Goal: Connect with others: Connect with other users

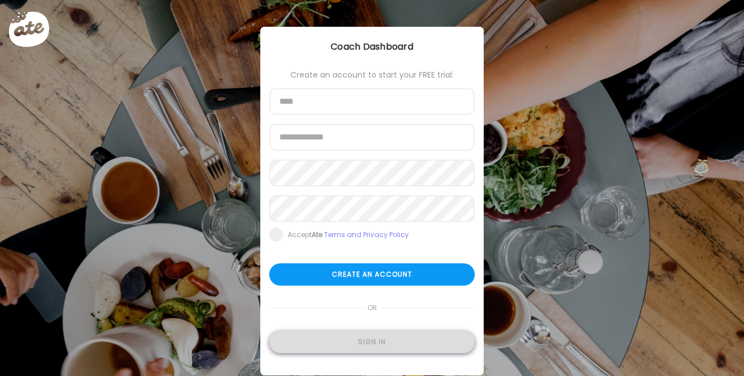
type input "**********"
click at [369, 341] on div "Sign in" at bounding box center [371, 342] width 205 height 22
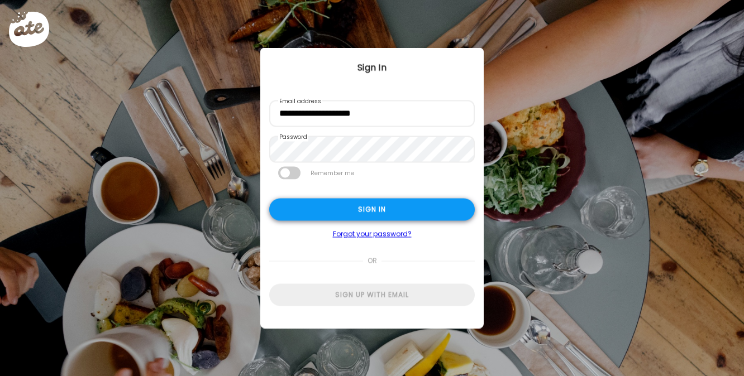
click at [381, 203] on div "Sign in" at bounding box center [371, 210] width 205 height 22
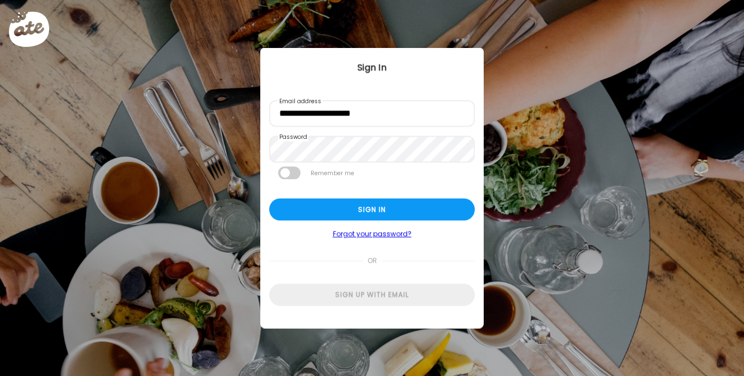
type textarea "**********"
type input "**********"
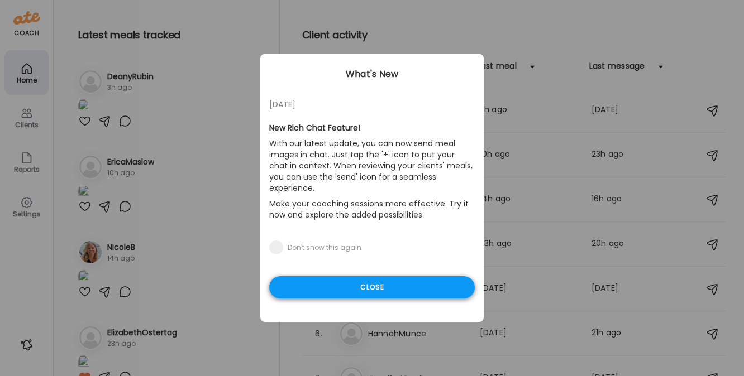
click at [326, 279] on div "Close" at bounding box center [371, 287] width 205 height 22
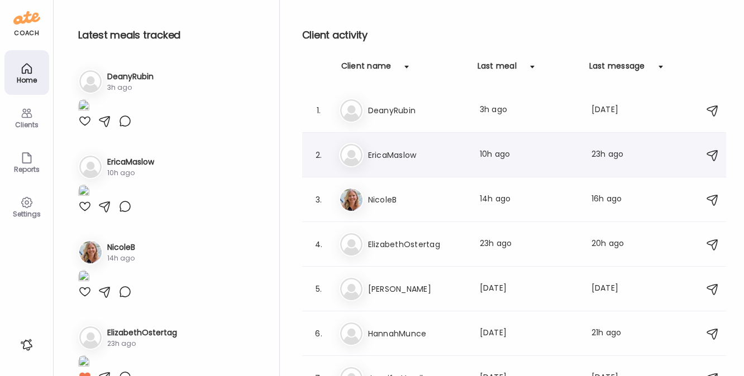
click at [405, 162] on div "Er EricaMaslow Last meal: 10h ago Last message: 23h ago You: Yes of course! I'l…" at bounding box center [515, 155] width 353 height 25
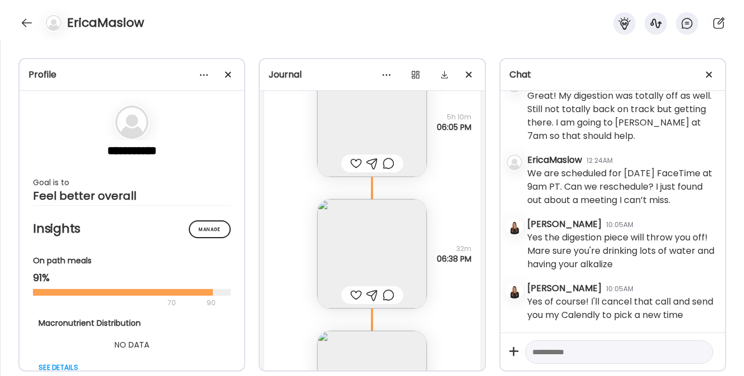
scroll to position [11420, 0]
click at [371, 257] on img at bounding box center [371, 260] width 109 height 109
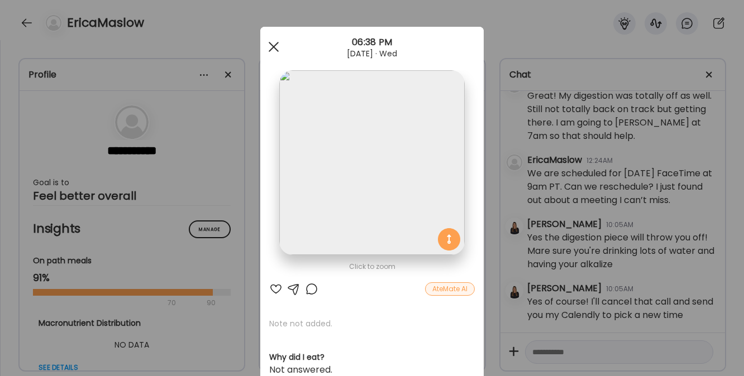
click at [269, 47] on span at bounding box center [274, 47] width 10 height 10
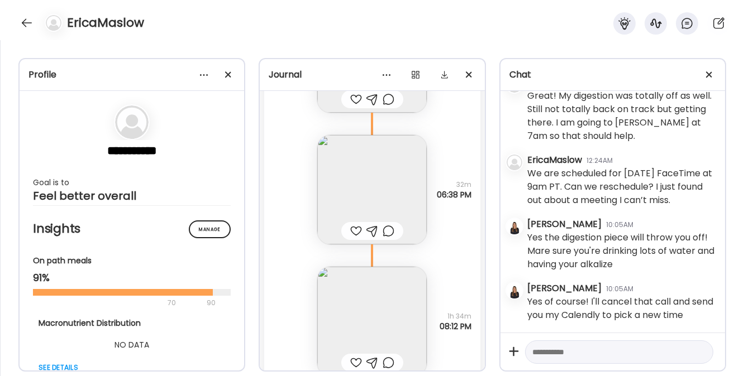
scroll to position [11518, 0]
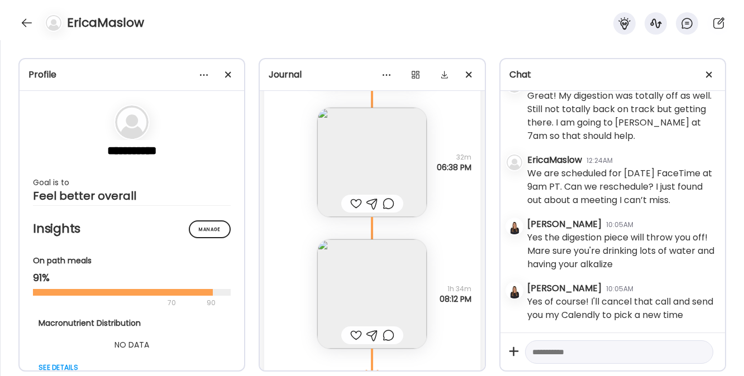
click at [352, 277] on img at bounding box center [371, 294] width 109 height 109
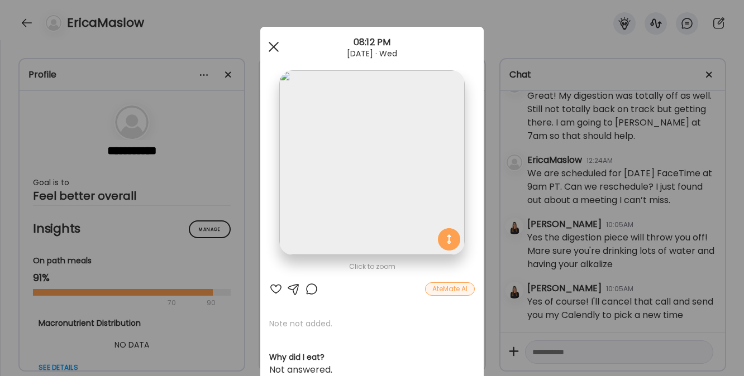
click at [274, 41] on div at bounding box center [273, 47] width 22 height 22
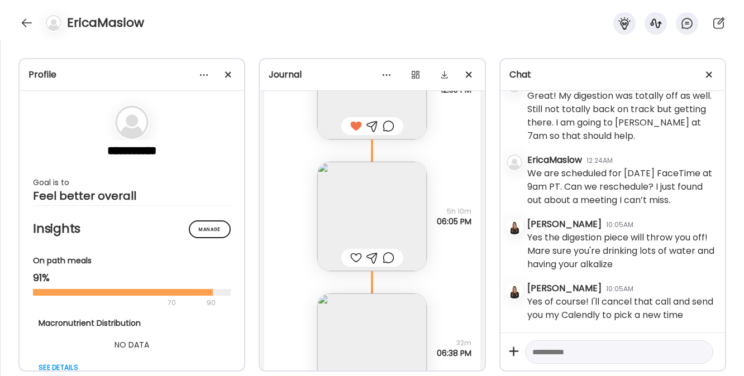
scroll to position [11353, 0]
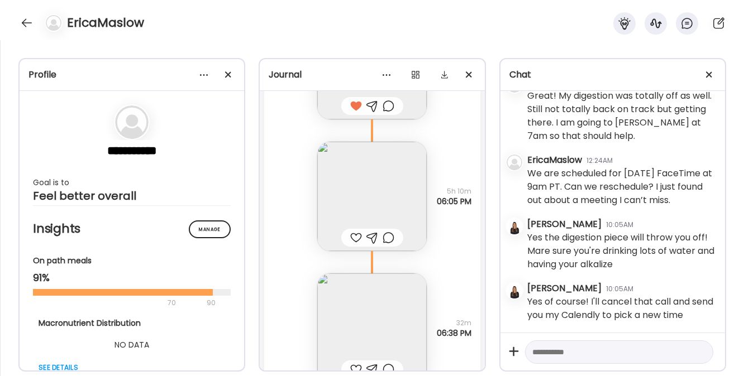
click at [366, 176] on img at bounding box center [371, 196] width 109 height 109
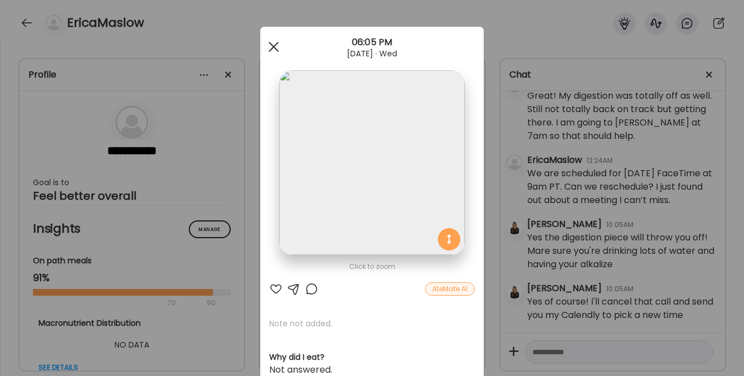
click at [270, 45] on span at bounding box center [274, 47] width 10 height 10
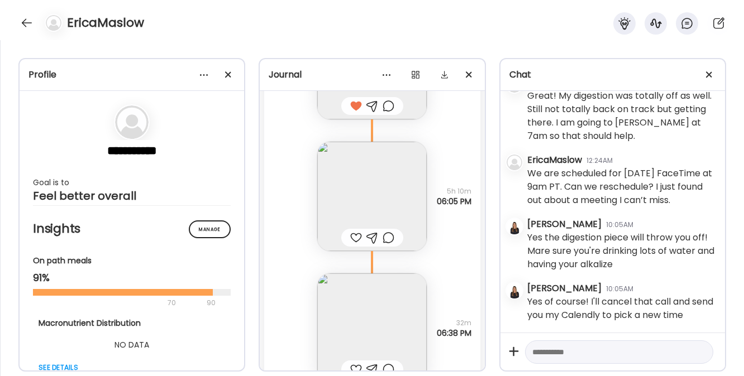
click at [351, 245] on div at bounding box center [372, 238] width 62 height 18
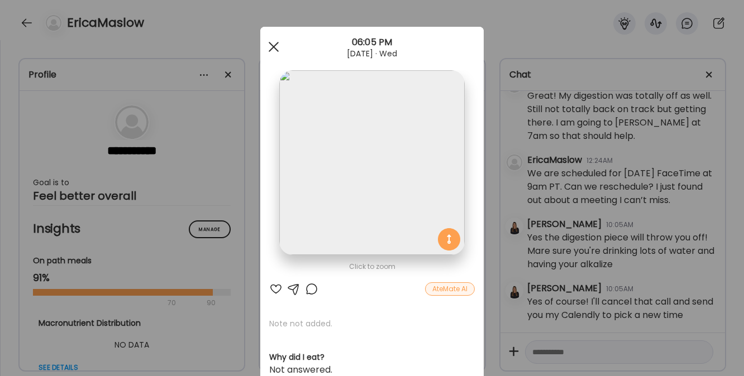
click at [269, 47] on span at bounding box center [274, 47] width 10 height 10
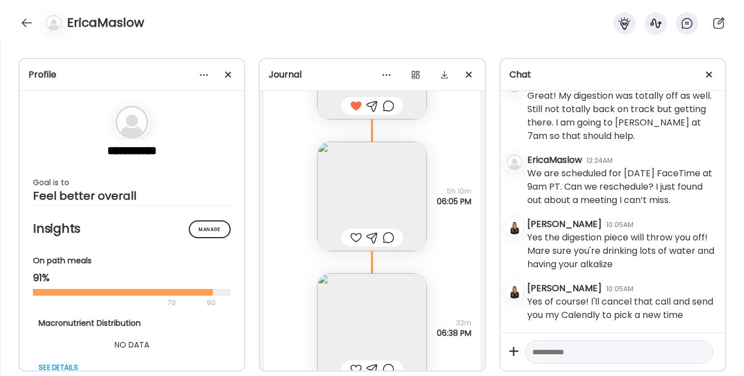
click at [351, 236] on div at bounding box center [356, 237] width 12 height 13
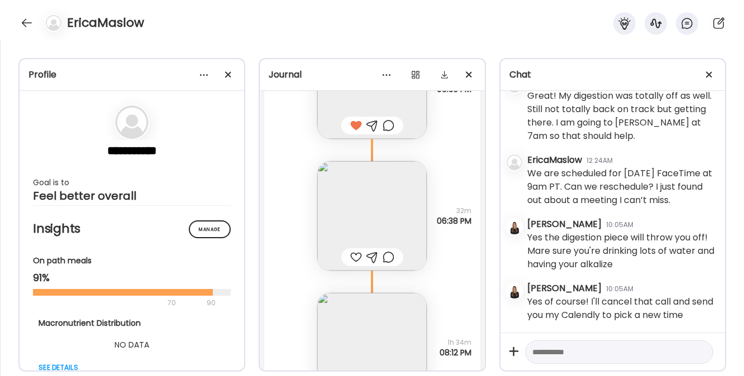
scroll to position [11466, 0]
click at [350, 259] on div at bounding box center [356, 255] width 12 height 13
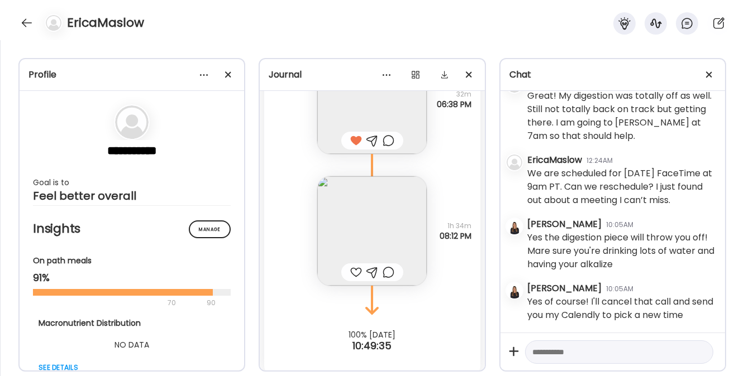
scroll to position [11590, 0]
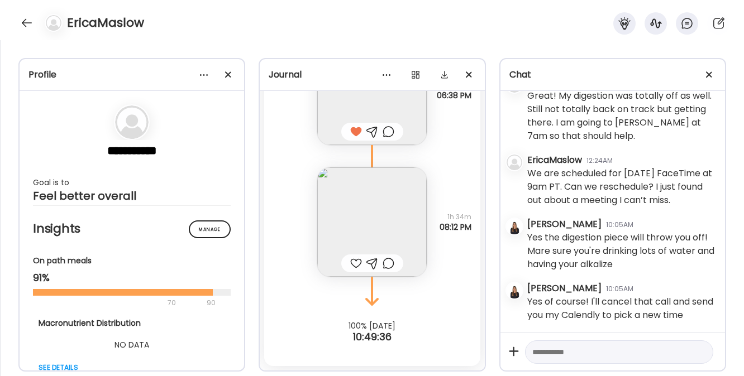
click at [351, 267] on div at bounding box center [356, 263] width 12 height 13
click at [364, 243] on img at bounding box center [371, 221] width 109 height 109
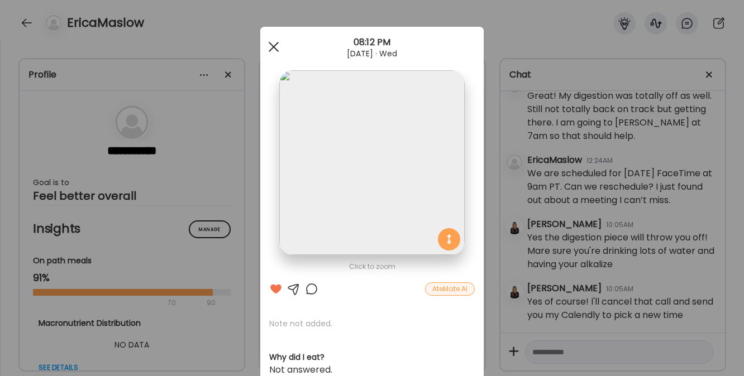
click at [268, 36] on div at bounding box center [273, 47] width 22 height 22
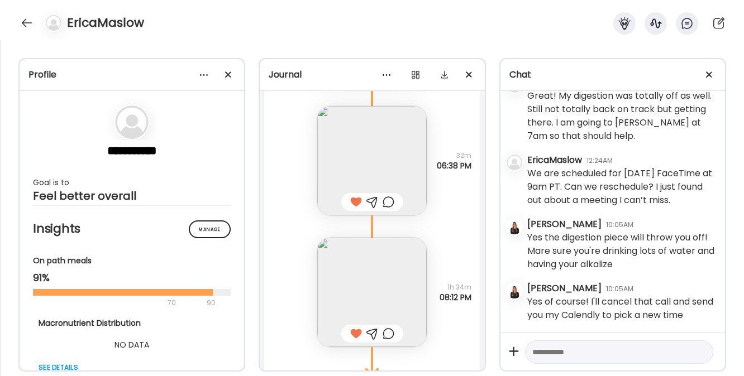
scroll to position [11521, 0]
click at [370, 169] on img at bounding box center [371, 159] width 109 height 109
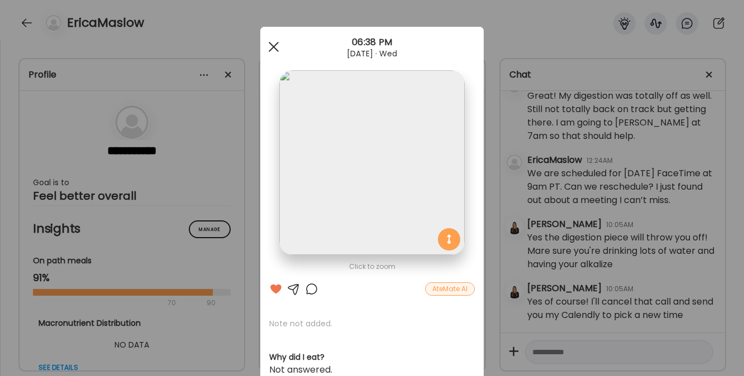
click at [270, 46] on span at bounding box center [274, 47] width 10 height 10
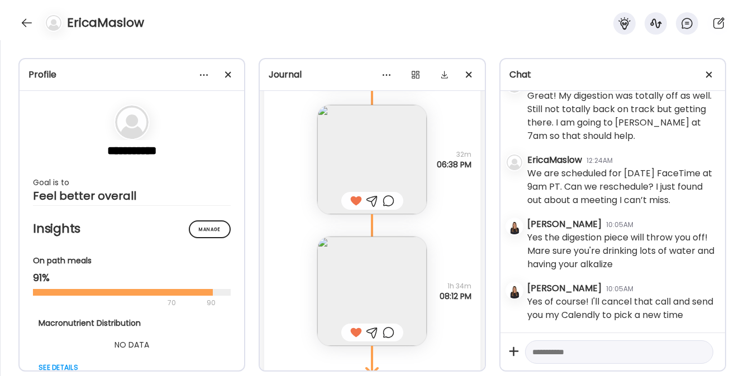
click at [366, 329] on div at bounding box center [372, 332] width 12 height 13
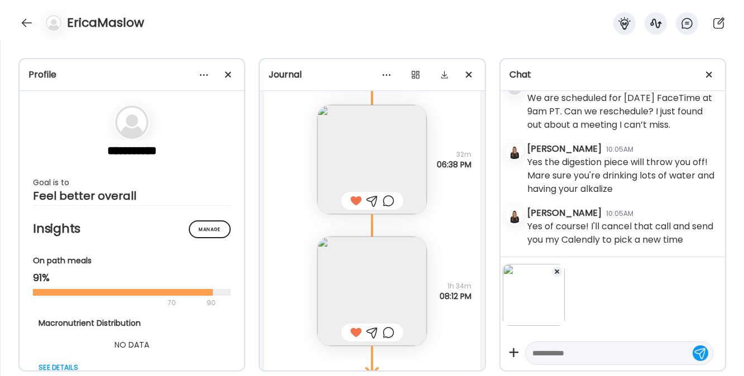
scroll to position [7987, 0]
click at [540, 356] on textarea at bounding box center [609, 353] width 154 height 13
type textarea "**********"
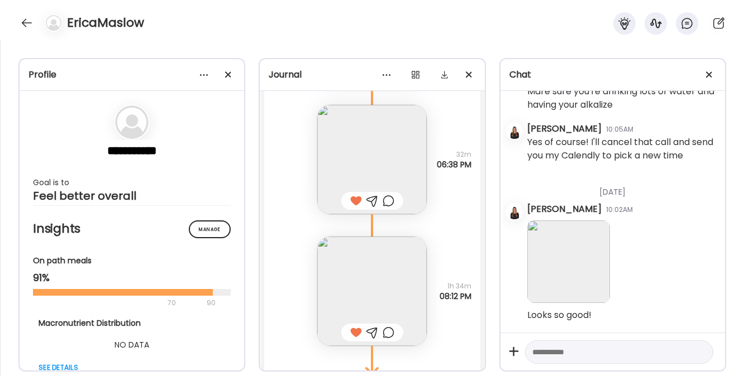
scroll to position [8076, 0]
click at [30, 23] on div at bounding box center [27, 23] width 18 height 18
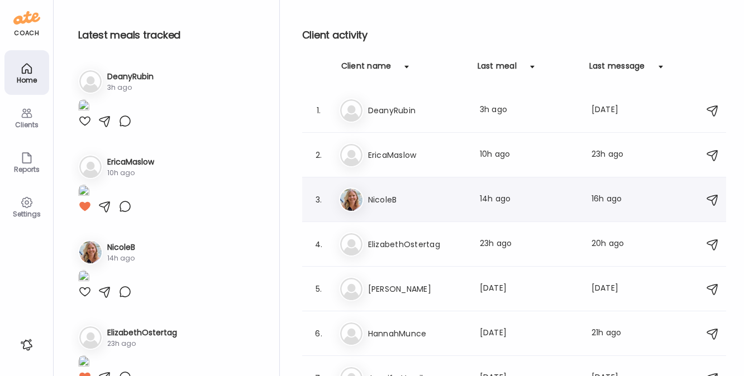
click at [379, 197] on h3 "NicoleB" at bounding box center [417, 199] width 98 height 13
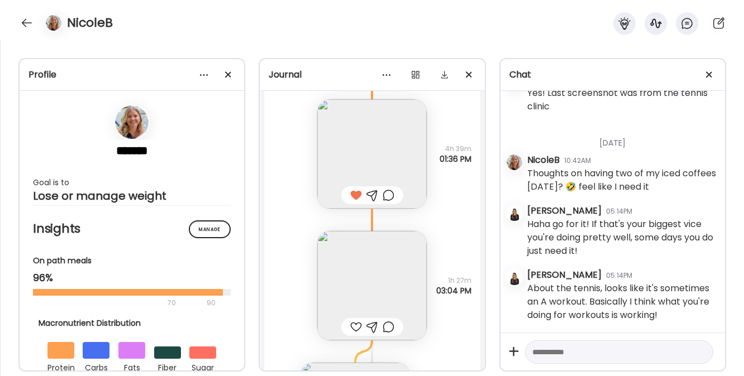
scroll to position [19304, 0]
click at [356, 143] on img at bounding box center [371, 155] width 109 height 109
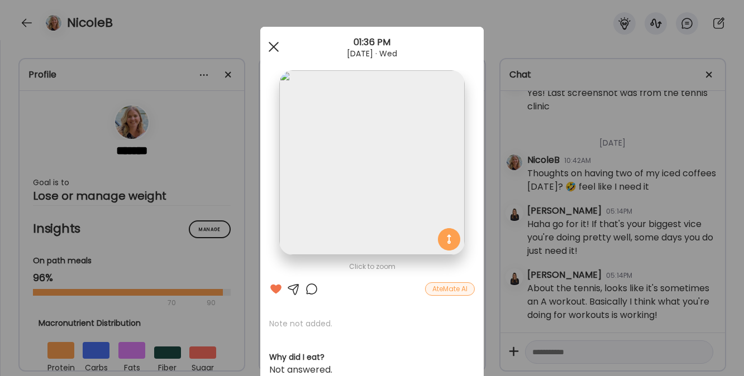
click at [272, 44] on span at bounding box center [274, 47] width 10 height 10
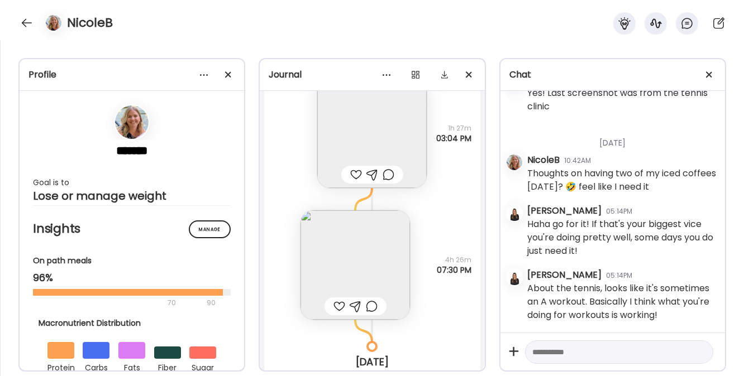
scroll to position [19458, 0]
click at [342, 243] on img at bounding box center [354, 264] width 109 height 109
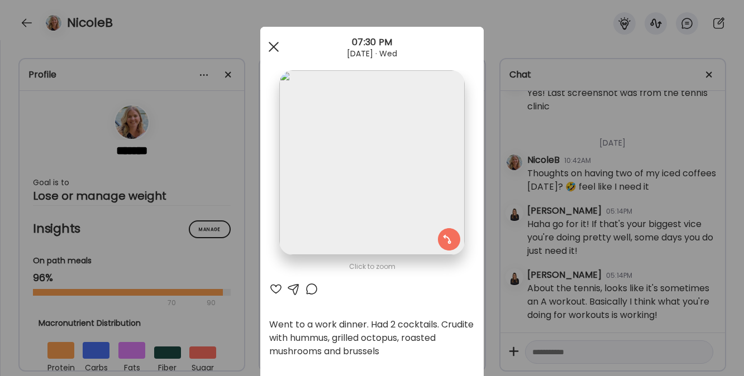
click at [268, 49] on div at bounding box center [273, 47] width 22 height 22
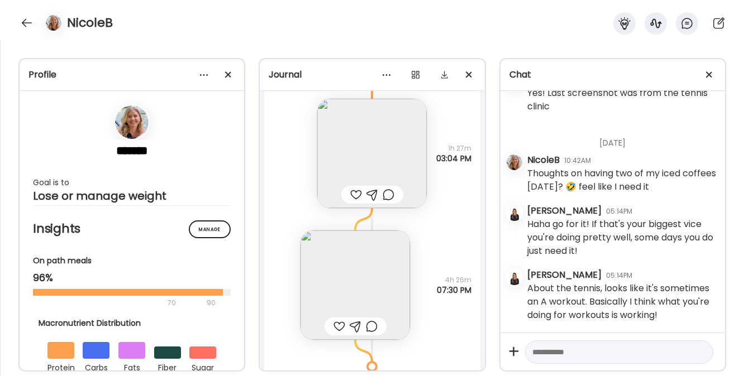
scroll to position [19431, 0]
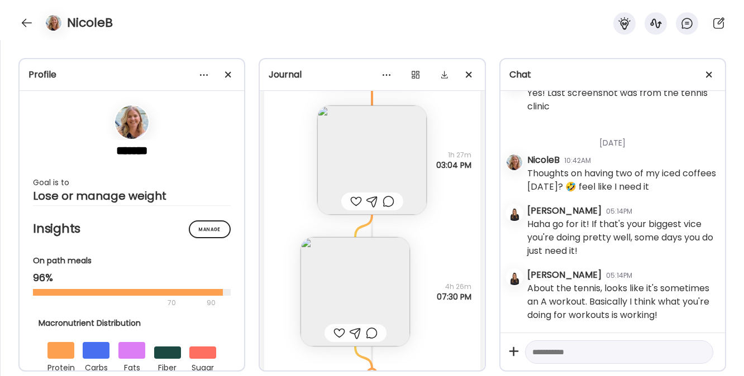
click at [359, 145] on img at bounding box center [371, 160] width 109 height 109
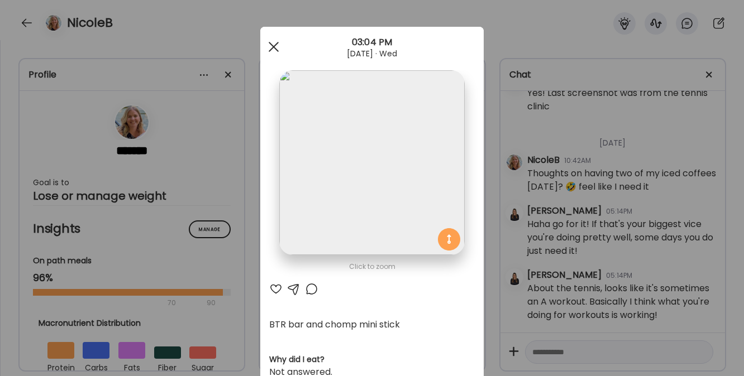
click at [273, 50] on span at bounding box center [274, 47] width 10 height 10
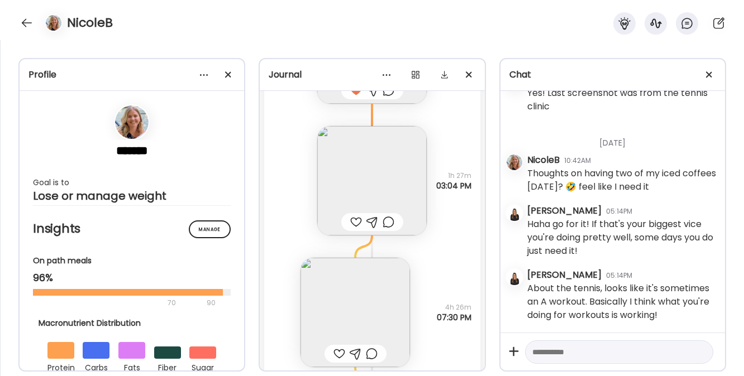
scroll to position [19430, 0]
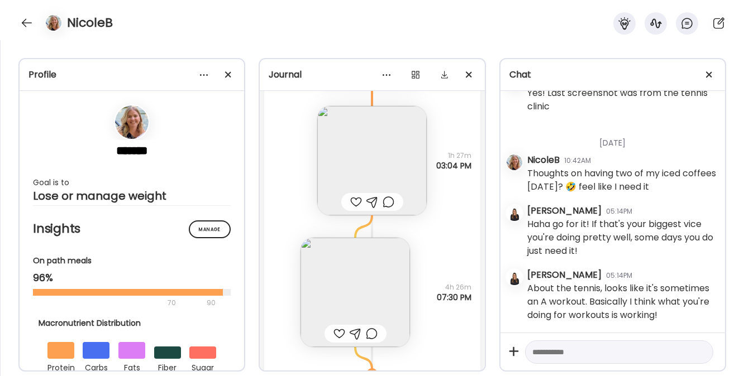
click at [338, 286] on img at bounding box center [354, 292] width 109 height 109
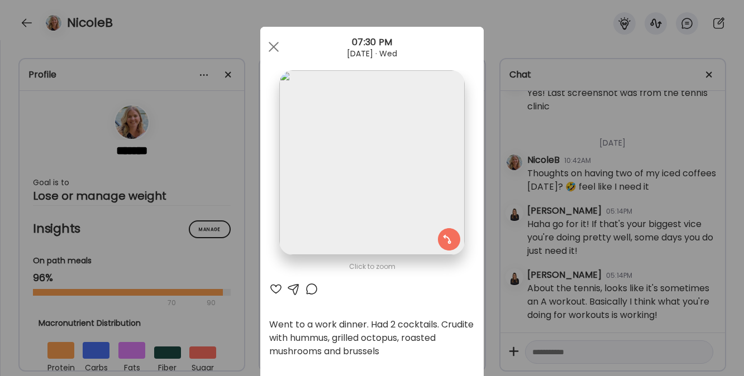
click at [274, 289] on div at bounding box center [275, 289] width 13 height 13
click at [288, 288] on div at bounding box center [293, 289] width 13 height 13
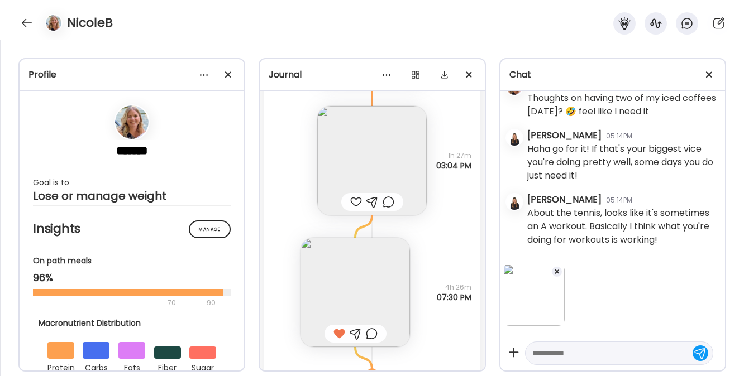
scroll to position [7838, 0]
click at [548, 358] on textarea at bounding box center [609, 353] width 154 height 13
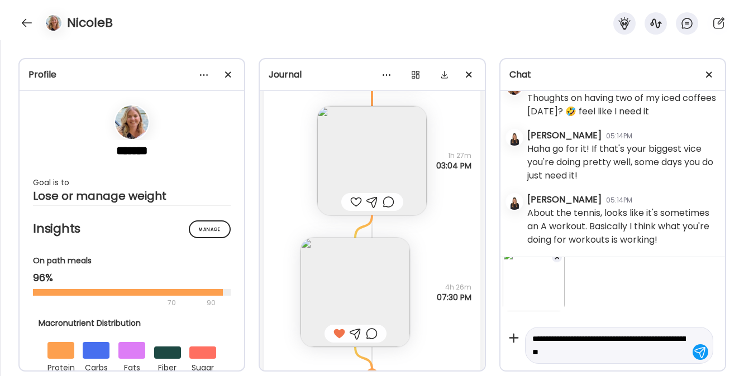
type textarea "**********"
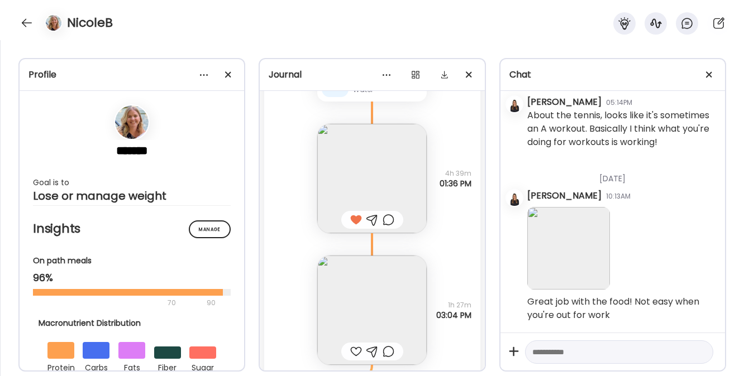
scroll to position [19258, 0]
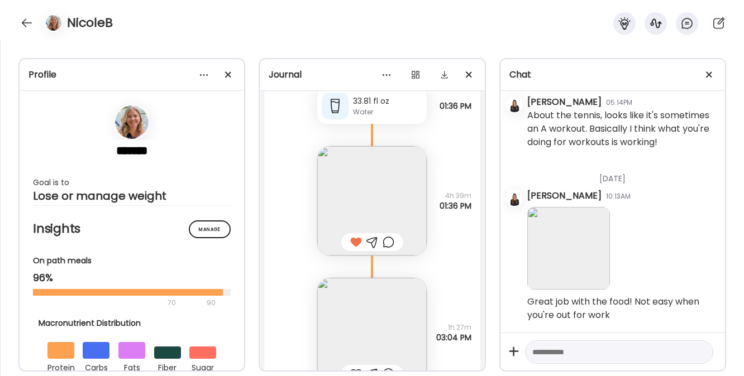
click at [346, 322] on img at bounding box center [371, 332] width 109 height 109
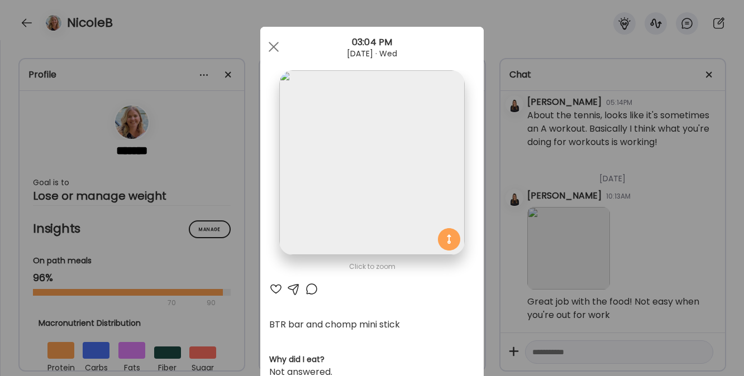
click at [271, 288] on div at bounding box center [275, 289] width 13 height 13
click at [269, 49] on span at bounding box center [274, 47] width 10 height 10
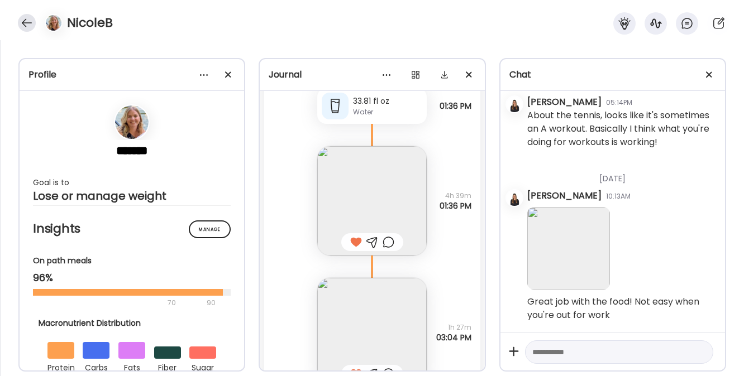
click at [27, 19] on div at bounding box center [27, 23] width 18 height 18
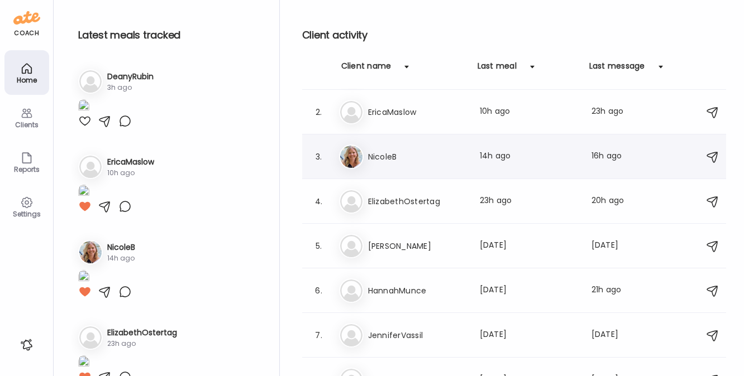
scroll to position [58, 0]
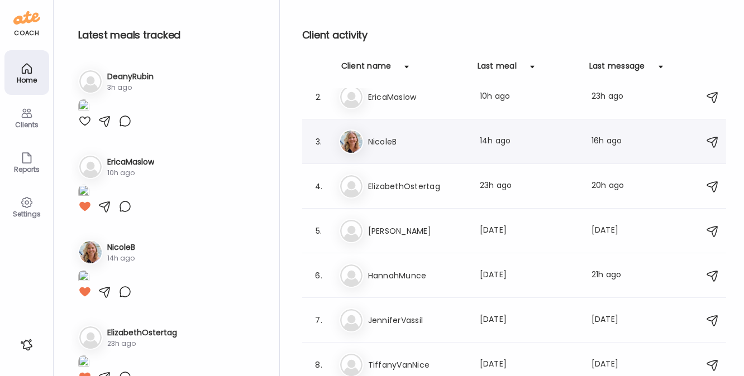
click at [428, 190] on h3 "ElizabethOstertag" at bounding box center [417, 186] width 98 height 13
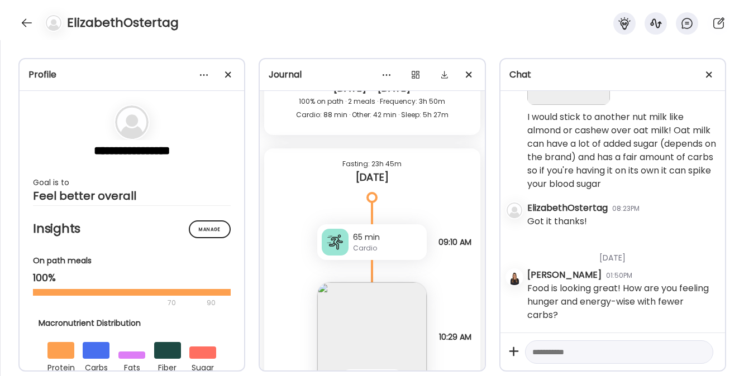
scroll to position [7805, 0]
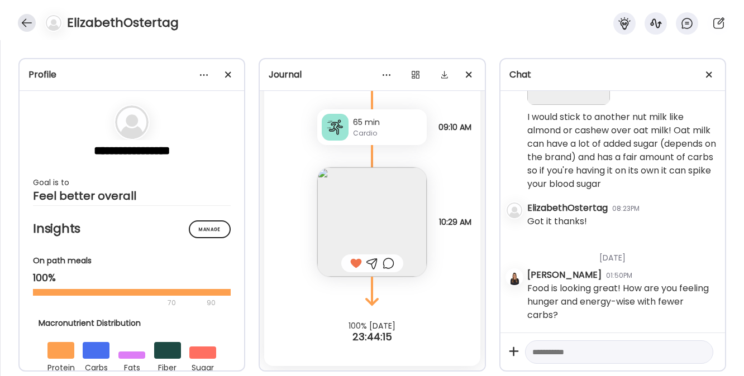
click at [27, 18] on div at bounding box center [27, 23] width 18 height 18
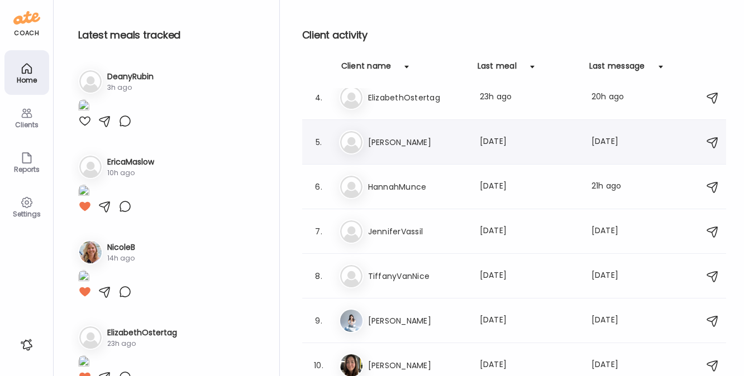
scroll to position [147, 0]
click at [404, 184] on h3 "HannahMunce" at bounding box center [417, 186] width 98 height 13
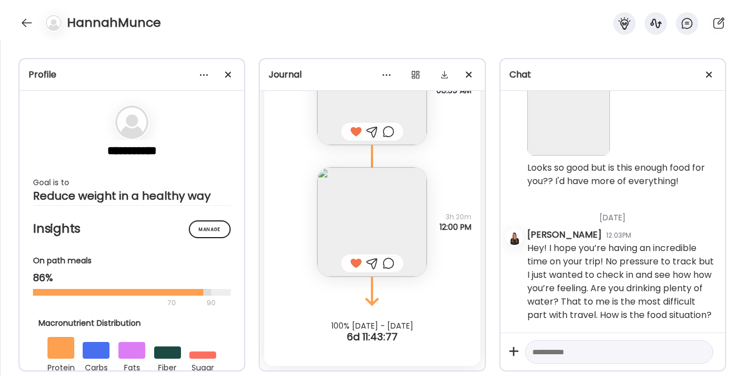
scroll to position [6916, 0]
click at [23, 26] on div at bounding box center [27, 23] width 18 height 18
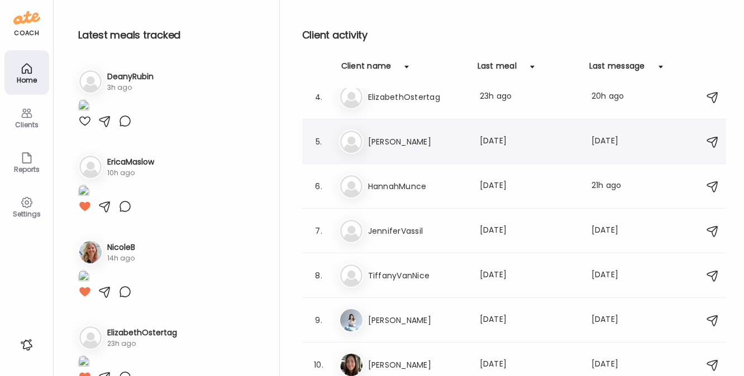
click at [367, 141] on div "Ma [PERSON_NAME] Last meal: [DATE] Last message: [DATE] You: But don't feel pre…" at bounding box center [515, 142] width 353 height 25
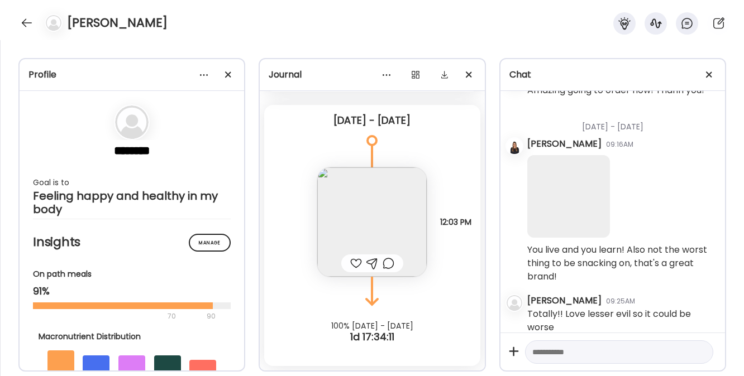
scroll to position [24826, 0]
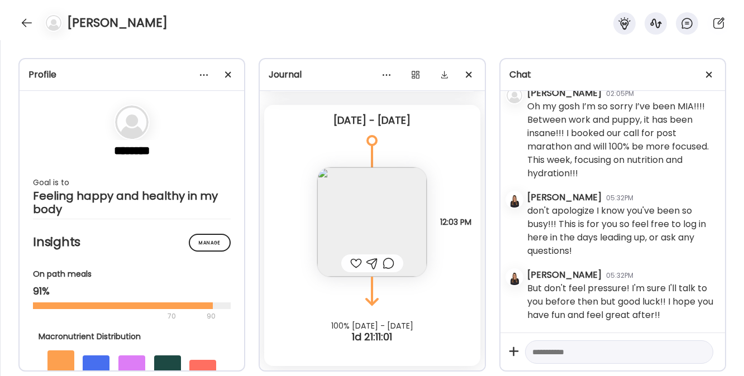
click at [352, 261] on div at bounding box center [356, 263] width 12 height 13
click at [26, 21] on div at bounding box center [27, 23] width 18 height 18
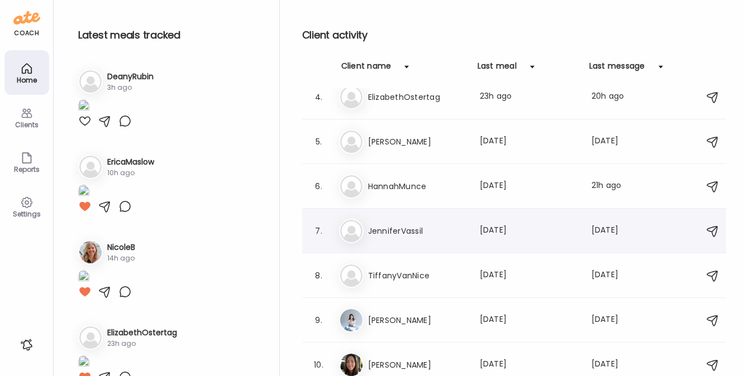
scroll to position [153, 0]
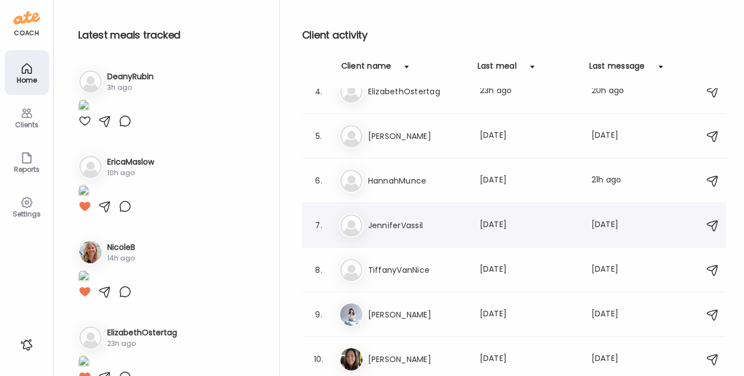
click at [394, 232] on div "Je [PERSON_NAME] Last meal: [DATE] Last message: [DATE] You: Hey! Just checking…" at bounding box center [515, 225] width 353 height 25
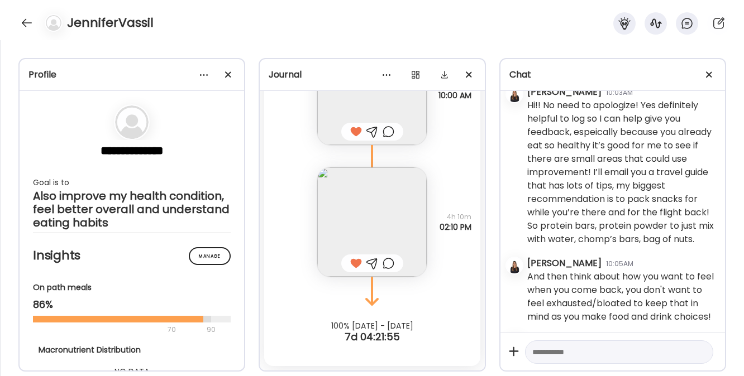
scroll to position [1614, 0]
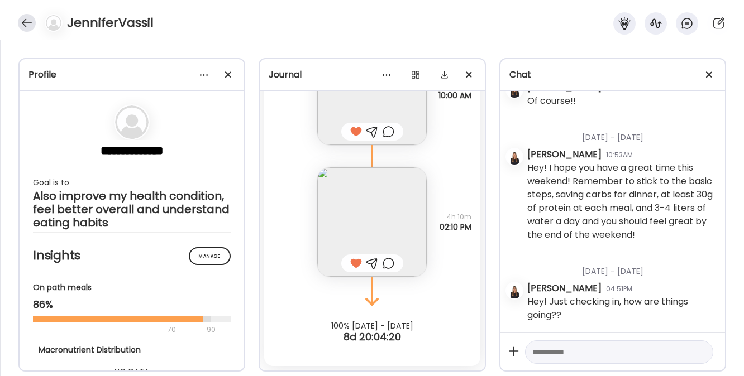
click at [28, 22] on div at bounding box center [27, 23] width 18 height 18
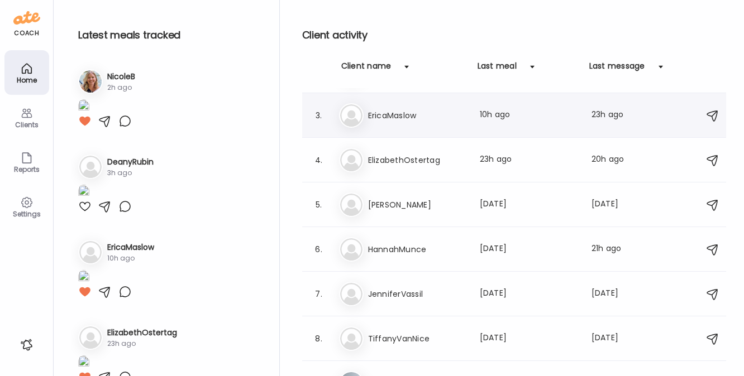
scroll to position [85, 0]
click at [381, 293] on h3 "JenniferVassil" at bounding box center [417, 292] width 98 height 13
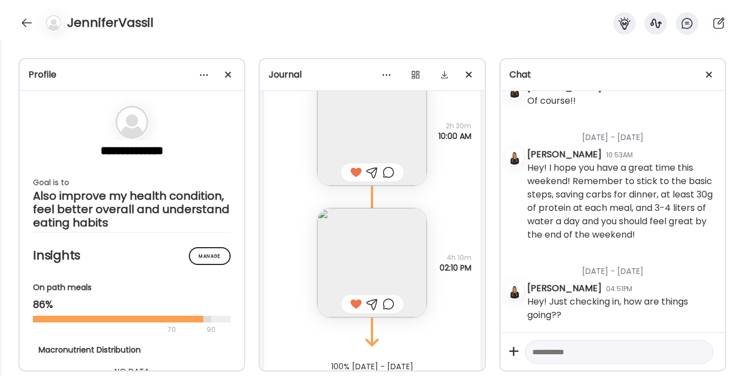
scroll to position [2501, 0]
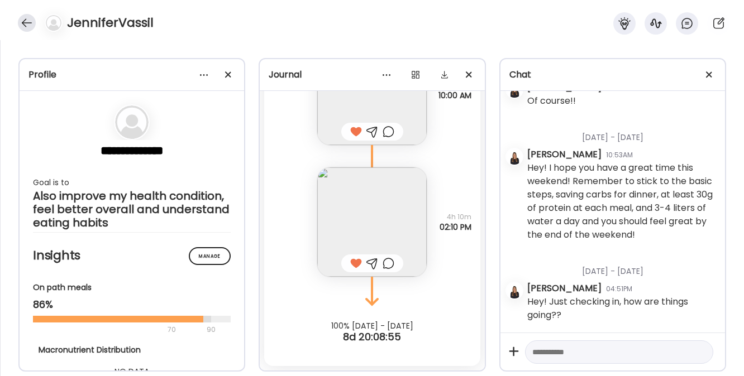
click at [26, 24] on div at bounding box center [27, 23] width 18 height 18
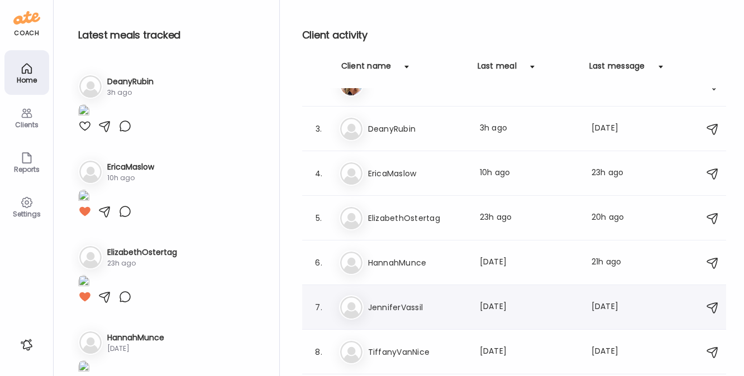
scroll to position [67, 0]
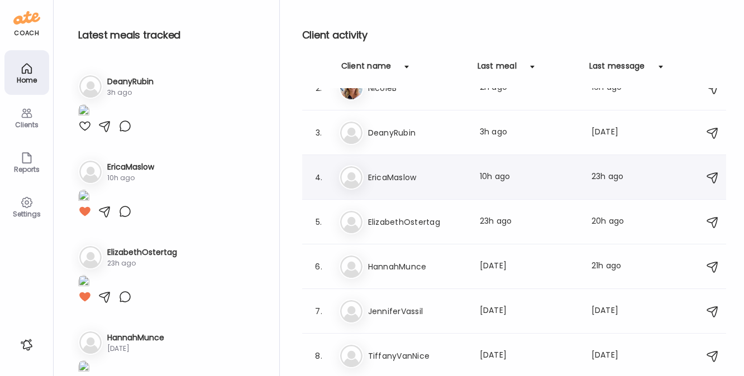
click at [394, 187] on div "Er EricaMaslow Last meal: 10h ago Last message: 23h ago You: Looks so good!" at bounding box center [515, 177] width 353 height 25
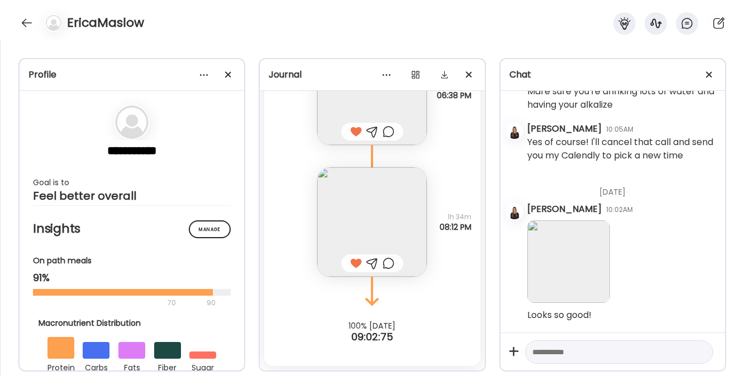
scroll to position [8076, 0]
click at [27, 18] on div at bounding box center [27, 23] width 18 height 18
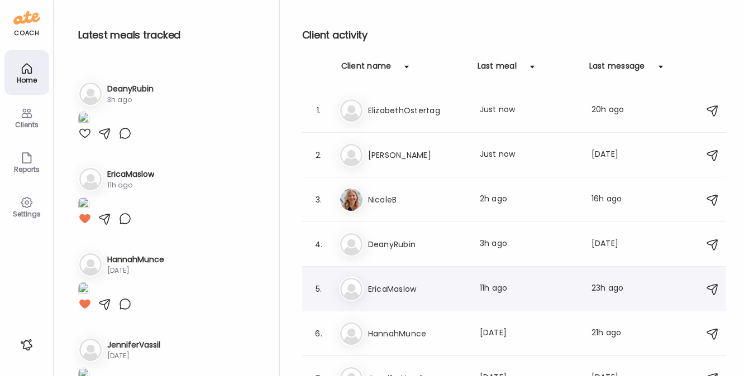
scroll to position [408, 0]
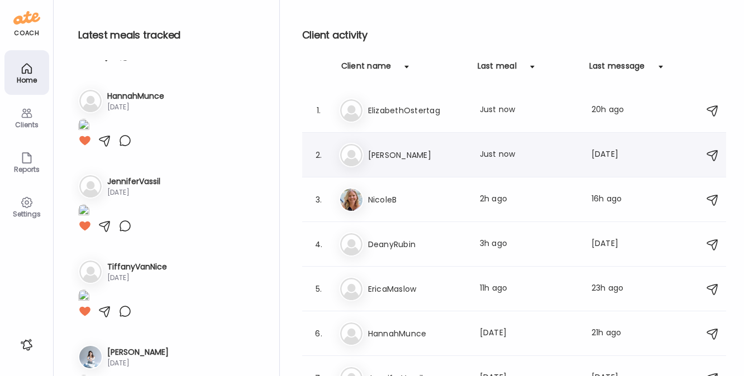
click at [394, 149] on h3 "[PERSON_NAME]" at bounding box center [417, 155] width 98 height 13
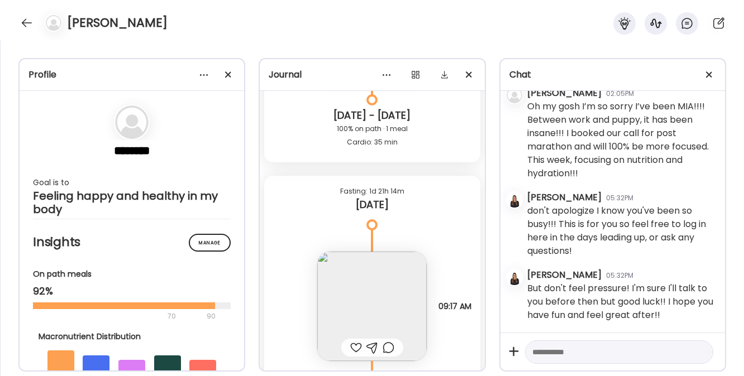
scroll to position [16023, 0]
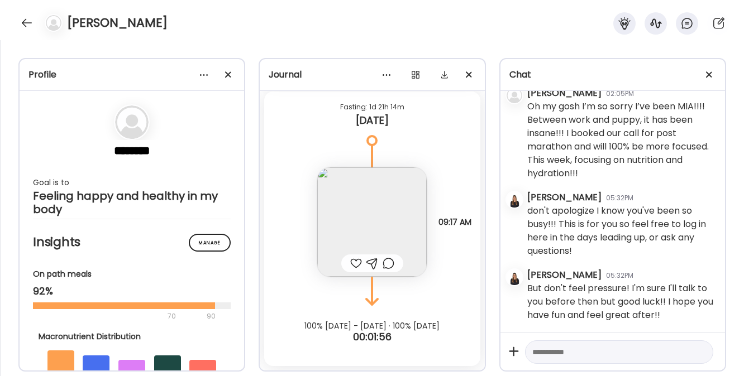
click at [354, 233] on img at bounding box center [371, 221] width 109 height 109
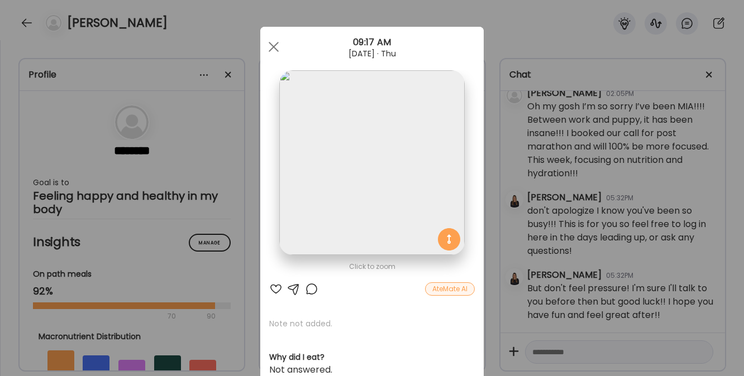
click at [269, 285] on div at bounding box center [275, 289] width 13 height 13
click at [271, 46] on div at bounding box center [273, 47] width 22 height 22
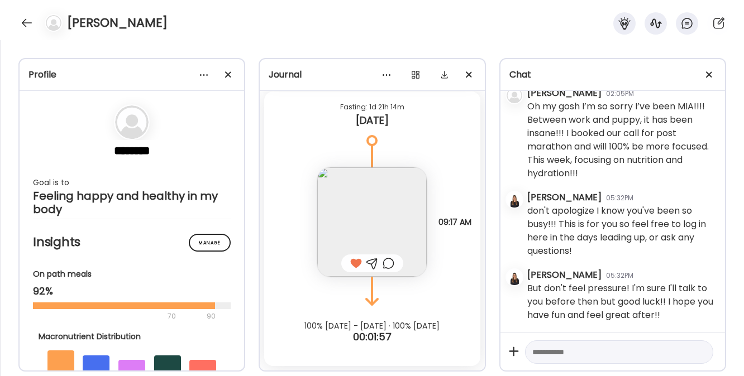
click at [17, 22] on div "[PERSON_NAME]" at bounding box center [372, 20] width 744 height 40
click at [28, 23] on div at bounding box center [27, 23] width 18 height 18
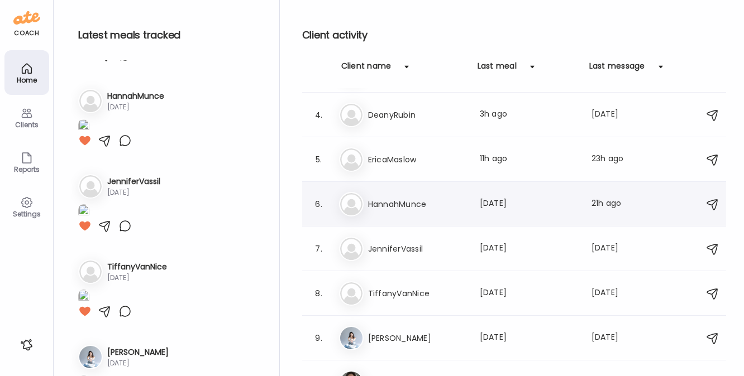
scroll to position [131, 0]
click at [385, 300] on div "Ti TiffanyVanNice Last meal: [DATE] Last message: [DATE] You: I imagine they're…" at bounding box center [515, 292] width 353 height 25
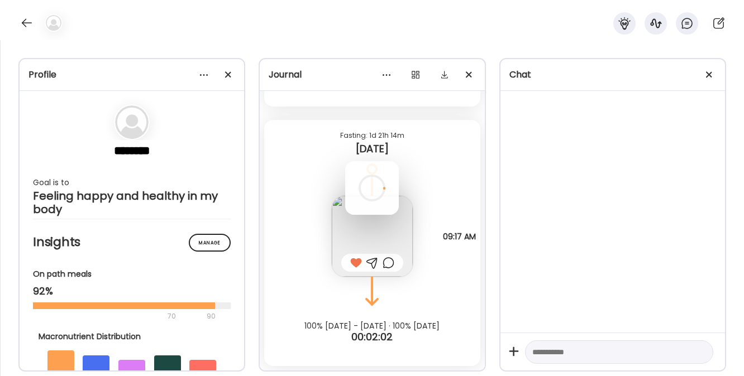
scroll to position [413, 0]
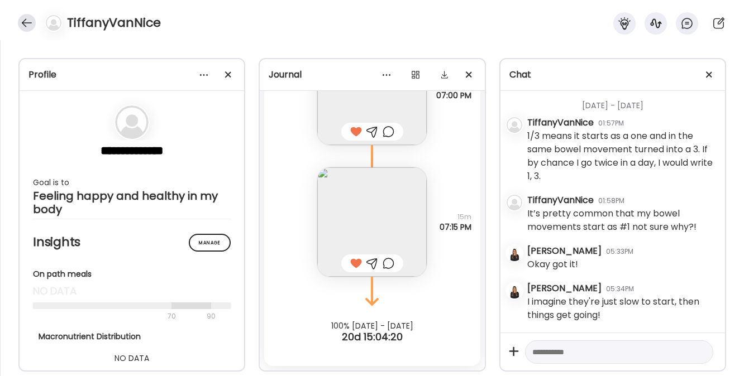
click at [29, 22] on div at bounding box center [27, 23] width 18 height 18
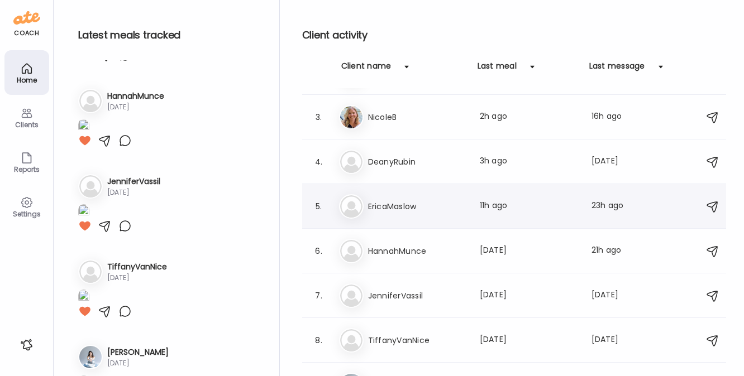
click at [406, 173] on div "De DeanyRubin Last meal: 3h ago Last message: [DATE] You: Okay perfect!" at bounding box center [515, 162] width 353 height 25
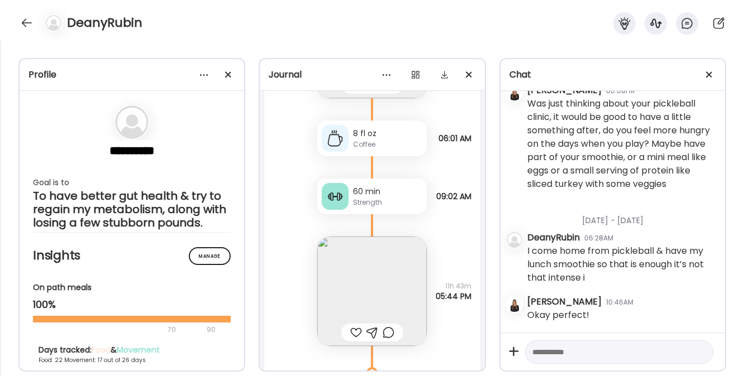
click at [364, 285] on img at bounding box center [371, 291] width 109 height 109
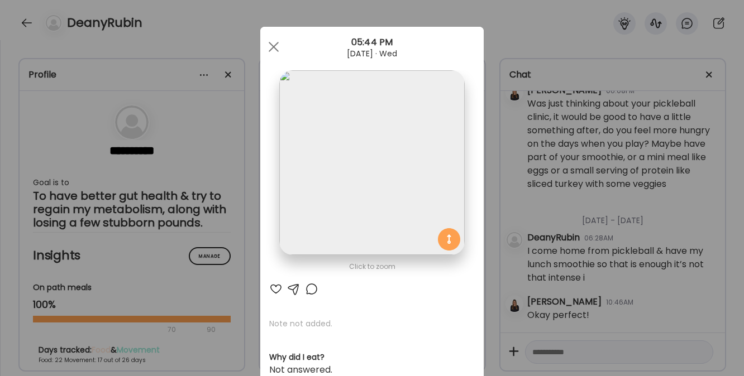
click at [269, 285] on div at bounding box center [275, 289] width 13 height 13
click at [272, 47] on div at bounding box center [273, 47] width 22 height 22
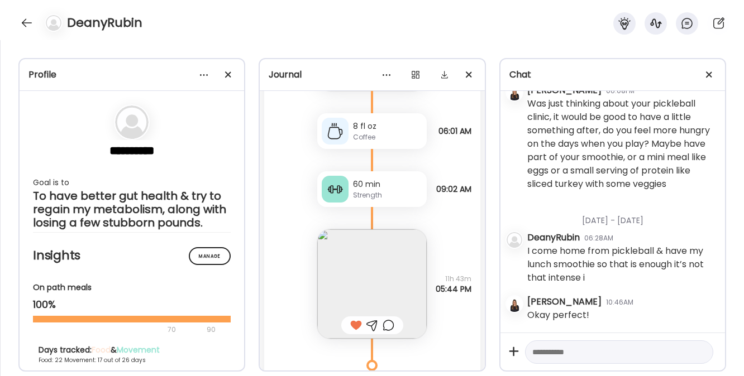
click at [349, 287] on img at bounding box center [371, 283] width 109 height 109
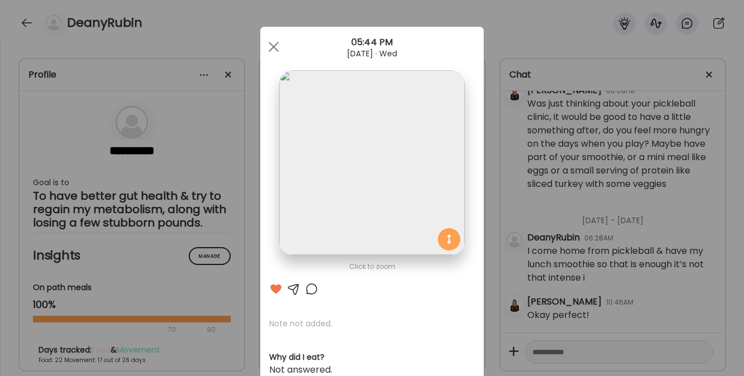
click at [288, 289] on div at bounding box center [293, 289] width 13 height 13
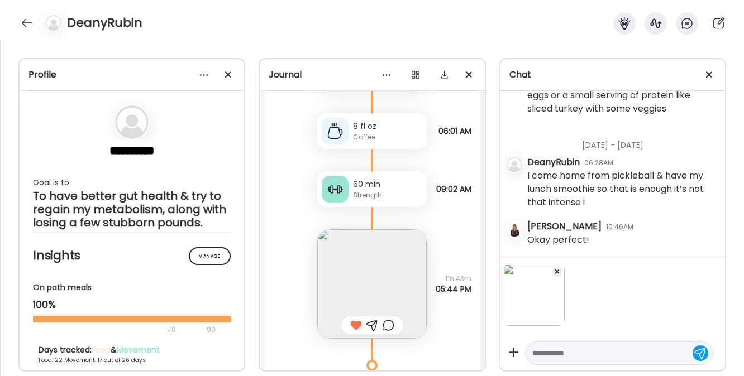
click at [562, 352] on textarea at bounding box center [609, 353] width 154 height 13
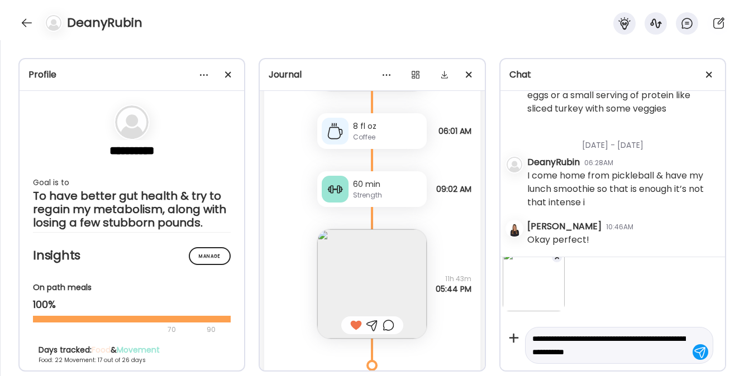
type textarea "**********"
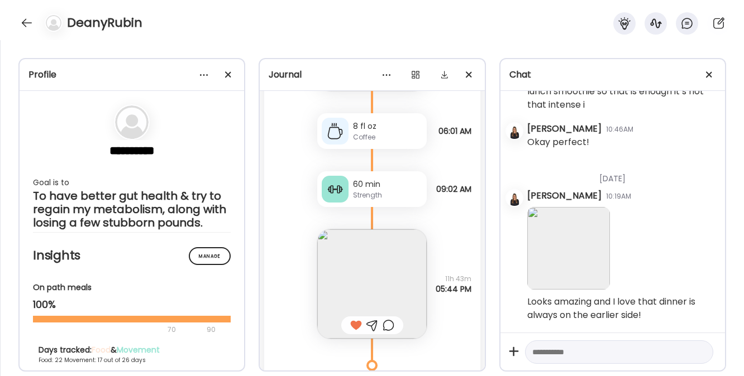
click at [361, 191] on div "Strength" at bounding box center [387, 195] width 69 height 10
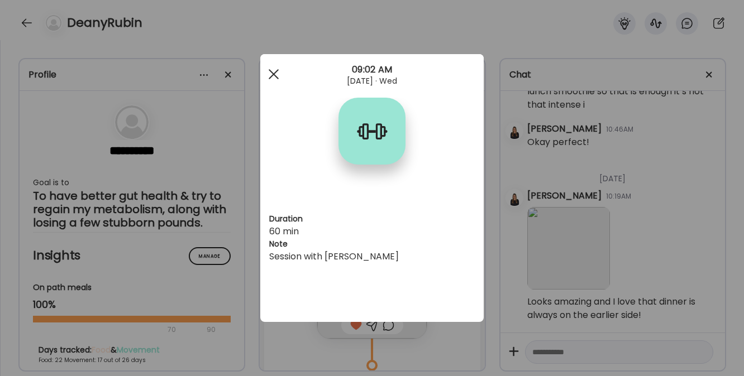
click at [279, 74] on div at bounding box center [273, 74] width 22 height 22
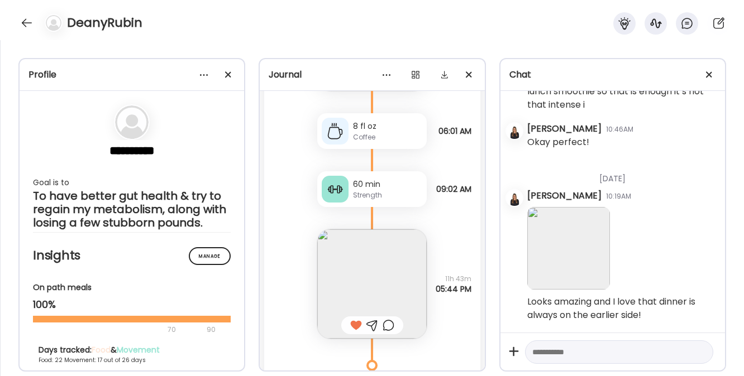
click at [551, 356] on textarea at bounding box center [609, 352] width 154 height 13
click at [560, 352] on textarea at bounding box center [609, 352] width 154 height 13
type textarea "**********"
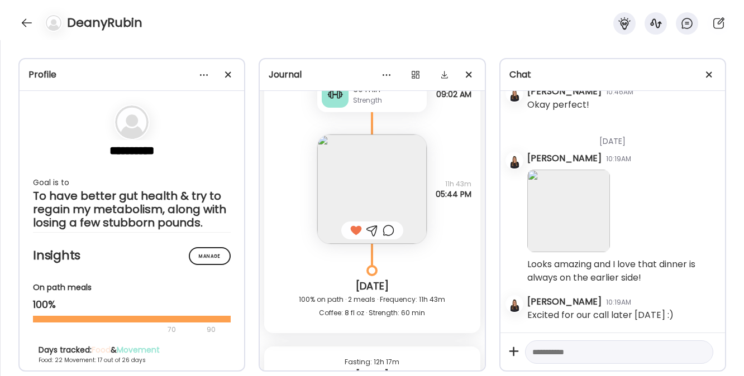
scroll to position [16857, 0]
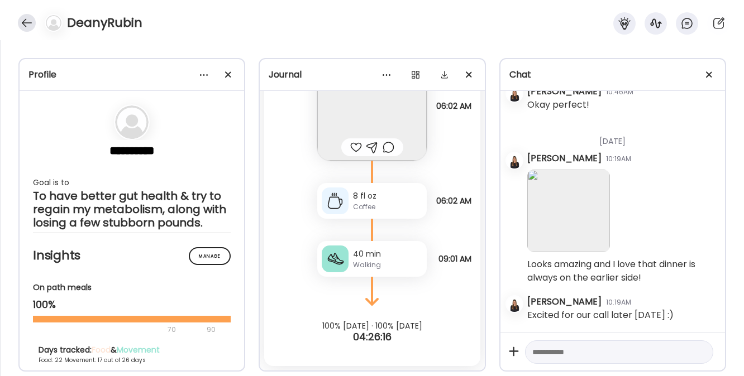
click at [27, 25] on div at bounding box center [27, 23] width 18 height 18
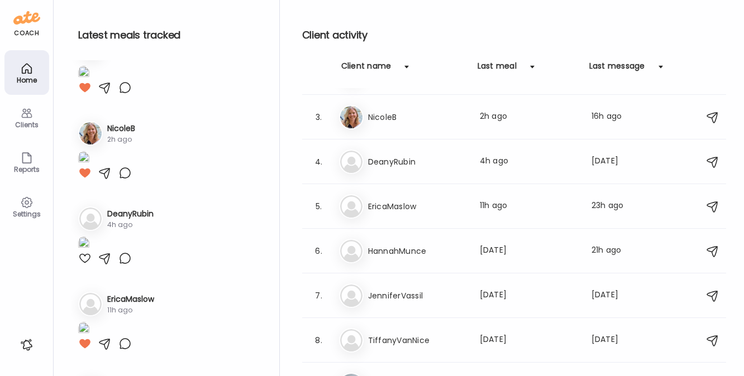
scroll to position [119, 0]
click at [89, 80] on img at bounding box center [83, 72] width 11 height 15
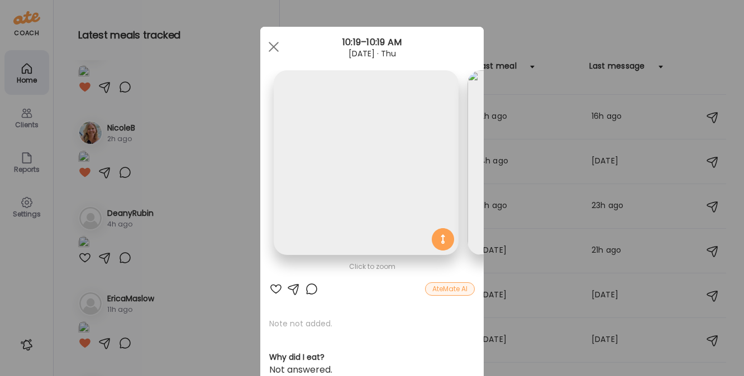
scroll to position [0, 182]
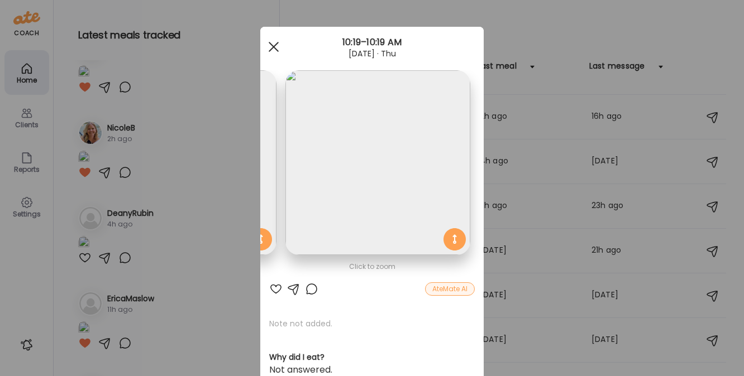
click at [269, 49] on span at bounding box center [274, 47] width 10 height 10
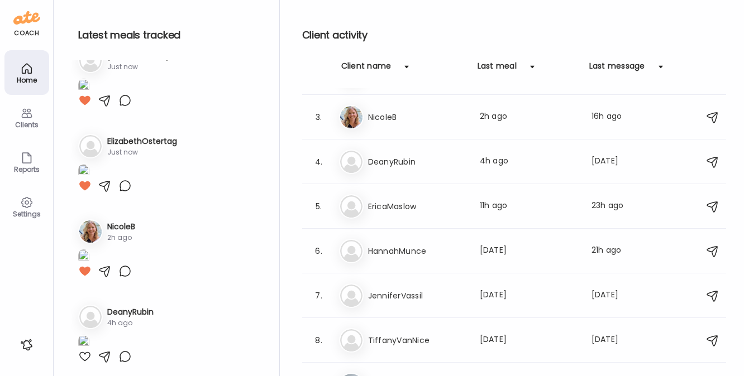
scroll to position [0, 0]
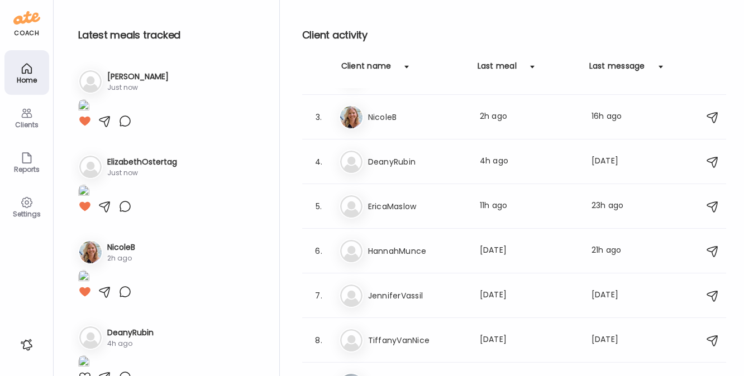
click at [89, 114] on img at bounding box center [83, 106] width 11 height 15
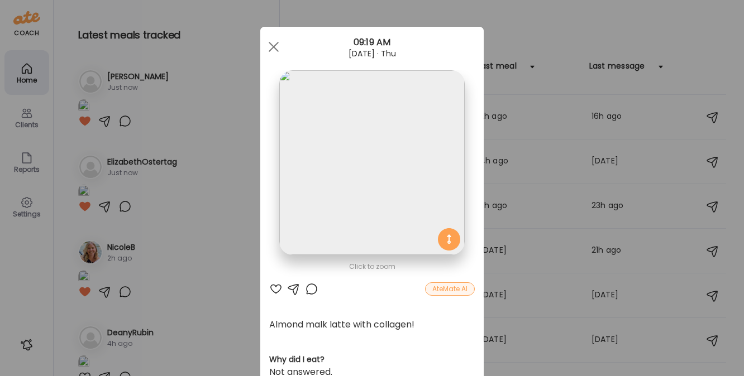
click at [273, 286] on div at bounding box center [275, 289] width 13 height 13
click at [272, 46] on div at bounding box center [273, 47] width 22 height 22
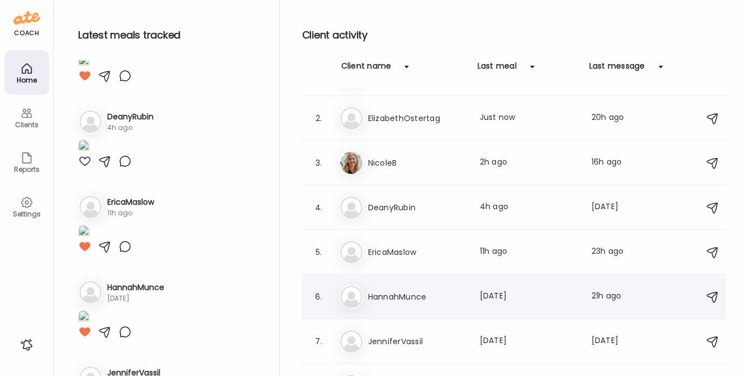
scroll to position [22, 0]
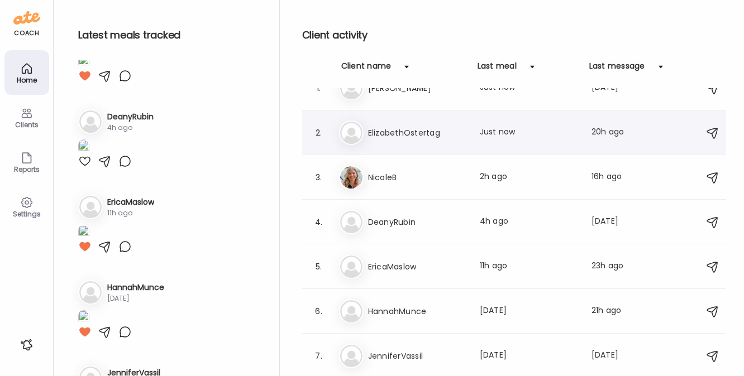
click at [411, 135] on h3 "ElizabethOstertag" at bounding box center [417, 132] width 98 height 13
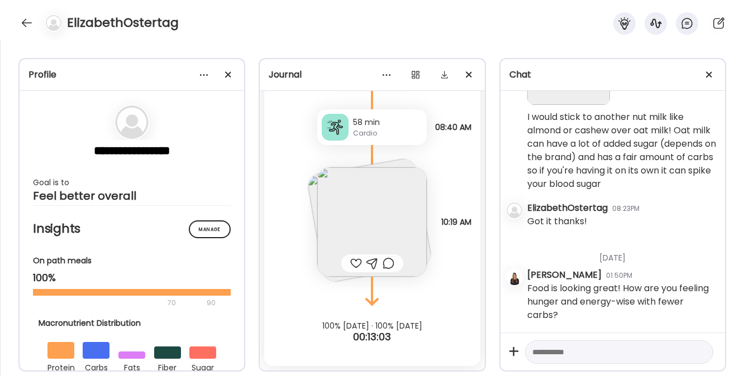
scroll to position [4587, 0]
click at [357, 193] on img at bounding box center [371, 221] width 109 height 109
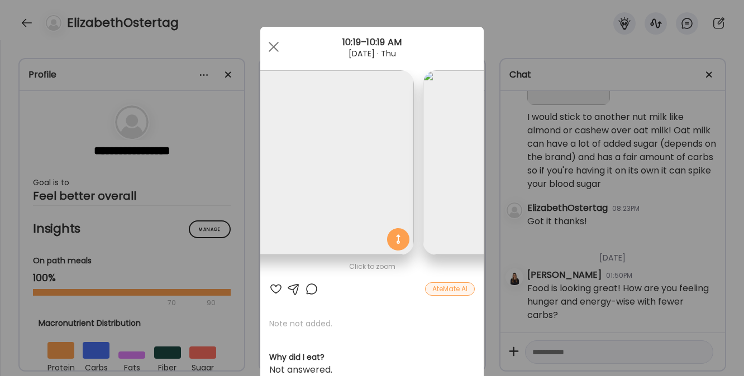
scroll to position [0, 0]
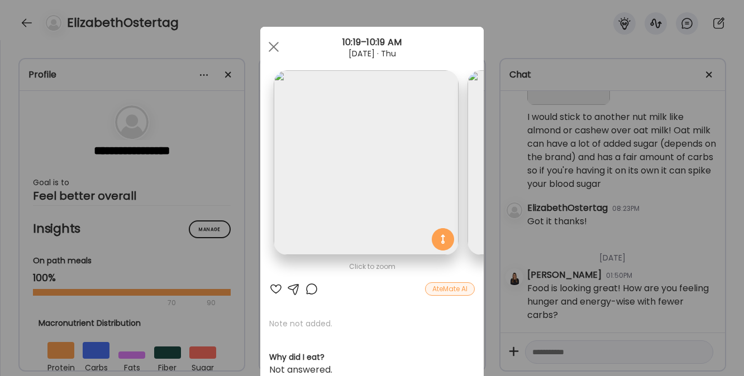
click at [360, 154] on img at bounding box center [366, 162] width 185 height 185
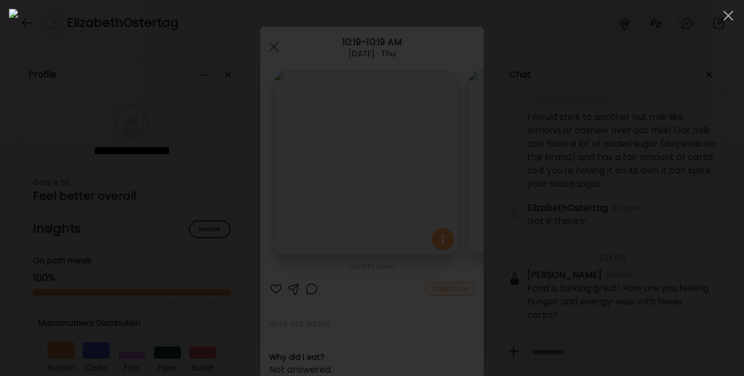
click at [602, 225] on div at bounding box center [372, 188] width 726 height 358
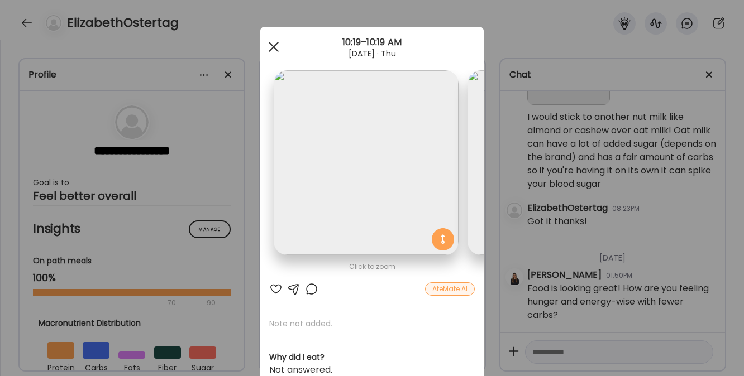
click at [265, 45] on div at bounding box center [273, 47] width 22 height 22
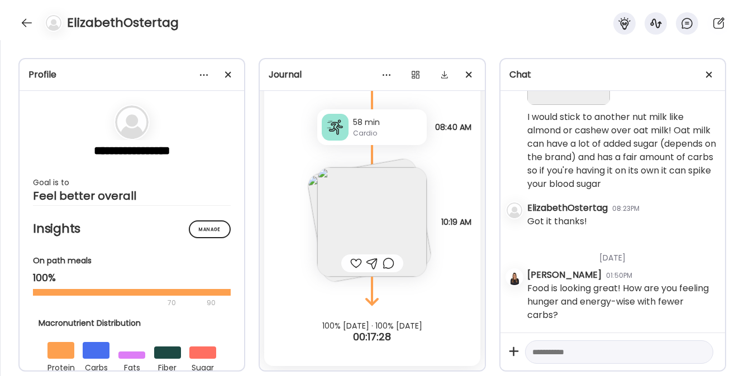
click at [366, 211] on img at bounding box center [371, 221] width 109 height 109
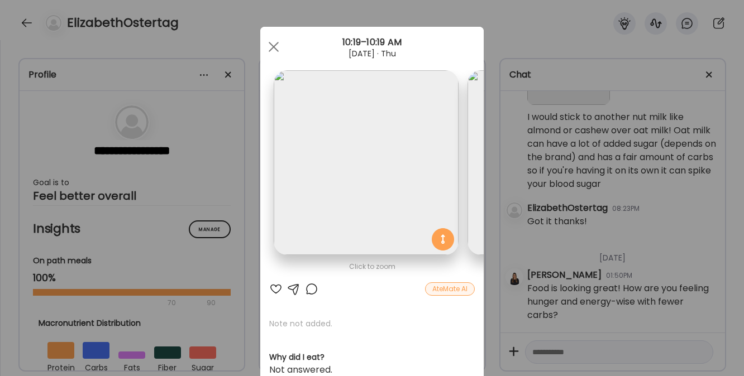
click at [291, 290] on div at bounding box center [293, 289] width 13 height 13
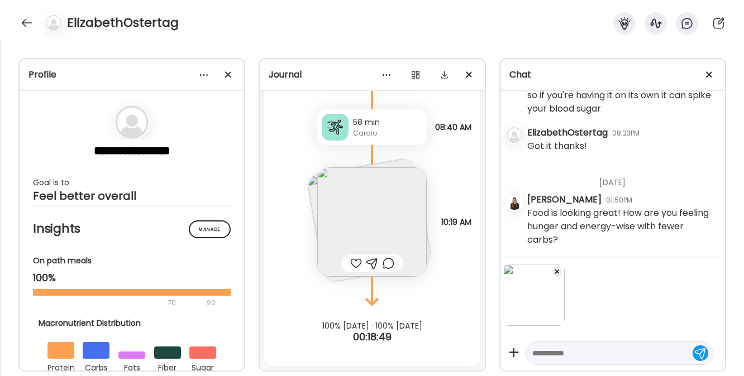
click at [547, 350] on textarea at bounding box center [609, 353] width 154 height 13
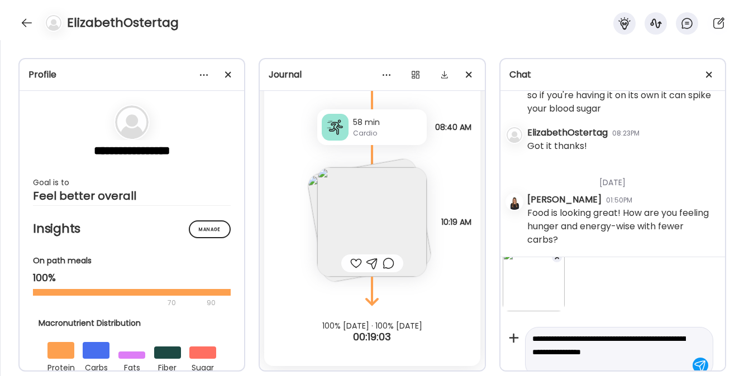
scroll to position [28, 0]
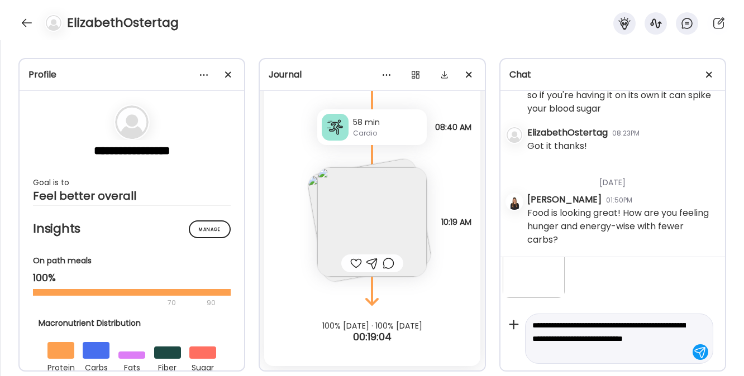
type textarea "**********"
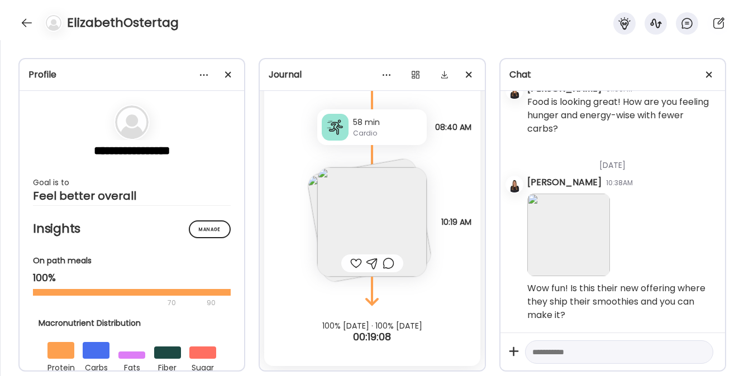
scroll to position [4774, 0]
click at [357, 232] on img at bounding box center [371, 221] width 109 height 109
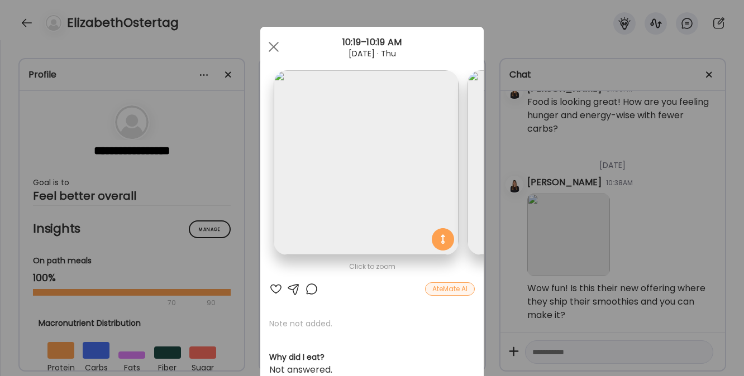
scroll to position [0, 182]
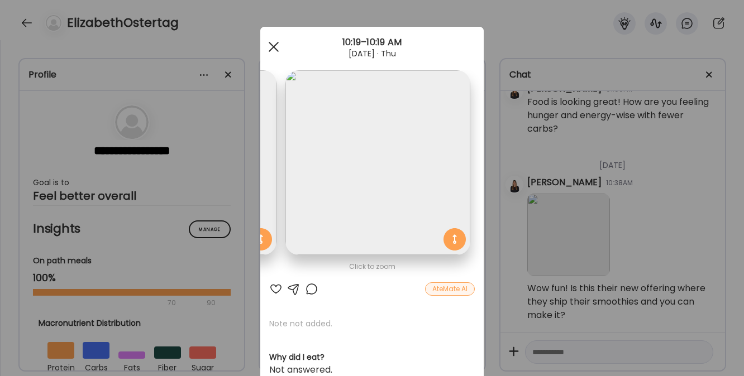
click at [267, 47] on div at bounding box center [273, 47] width 22 height 22
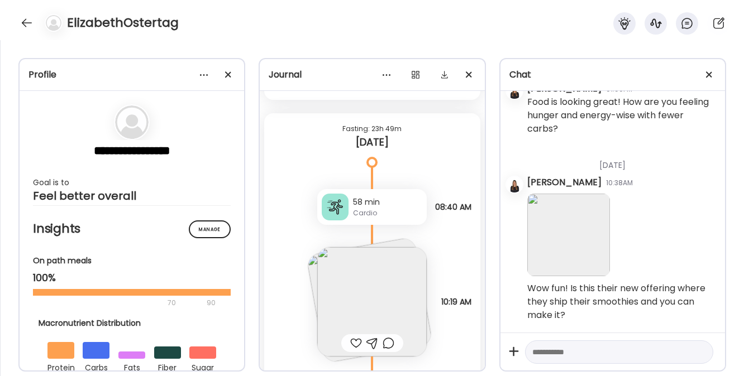
scroll to position [8062, 0]
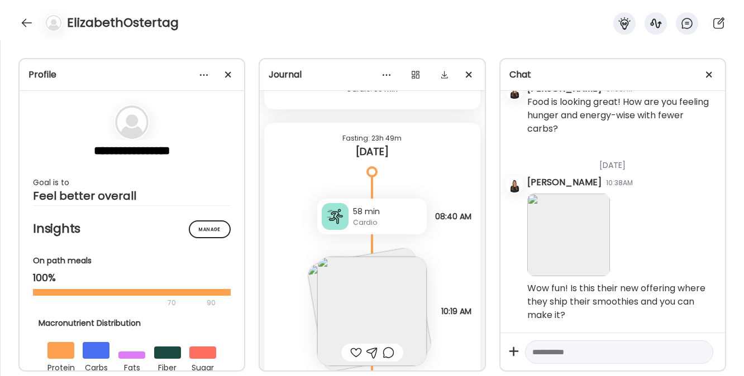
click at [355, 209] on div "58 min" at bounding box center [387, 212] width 69 height 12
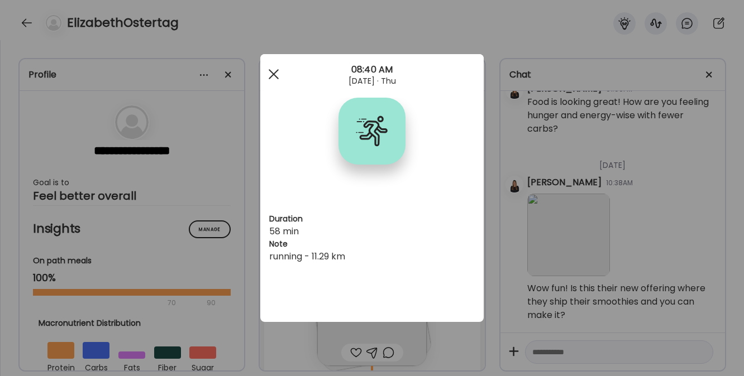
click at [272, 73] on span at bounding box center [274, 74] width 10 height 10
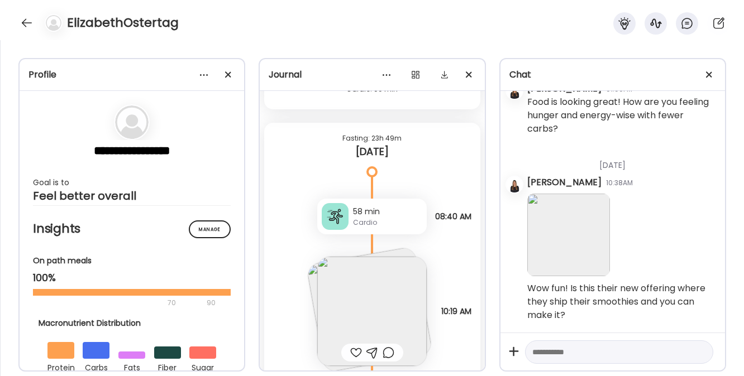
scroll to position [8151, 0]
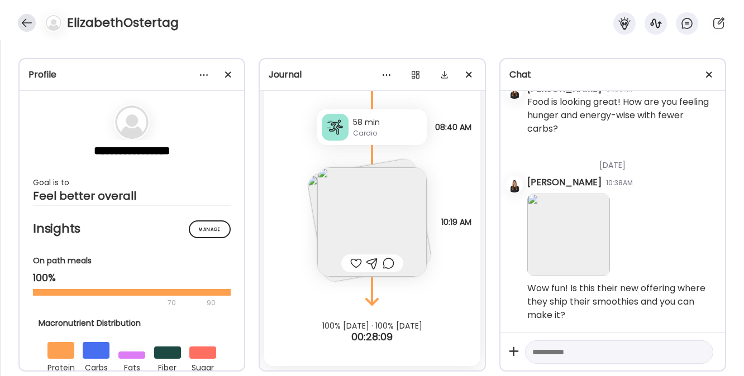
click at [21, 27] on div at bounding box center [27, 23] width 18 height 18
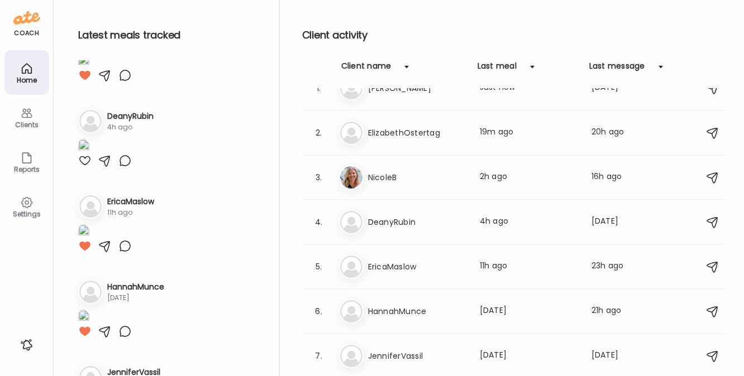
scroll to position [216, 0]
click at [22, 208] on icon at bounding box center [26, 202] width 13 height 13
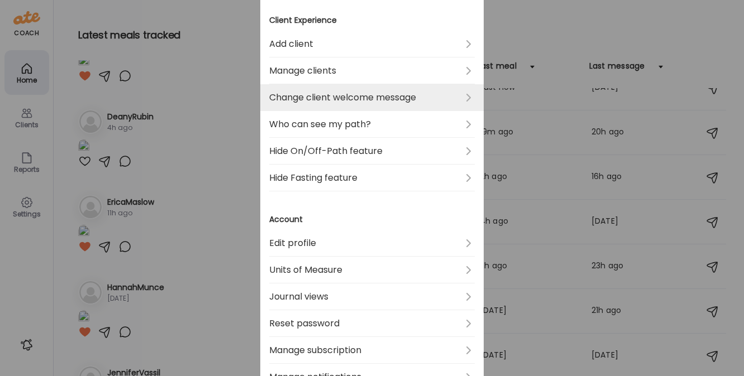
scroll to position [395, 0]
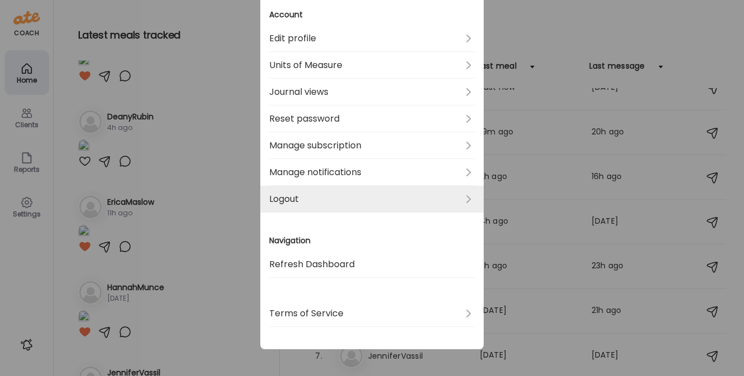
click at [299, 197] on link "Logout" at bounding box center [371, 199] width 205 height 27
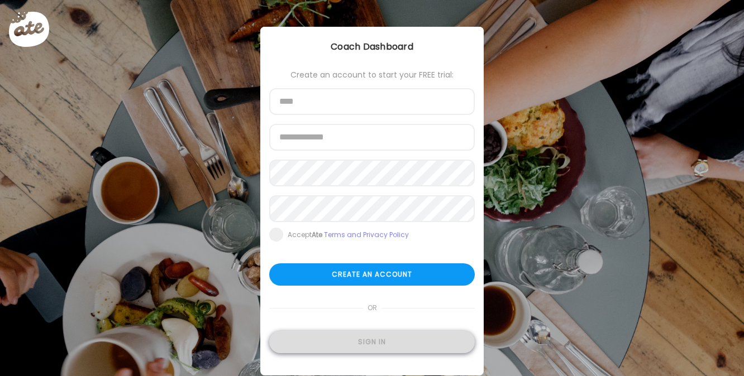
type input "**********"
click at [327, 345] on div "Sign in" at bounding box center [371, 342] width 205 height 22
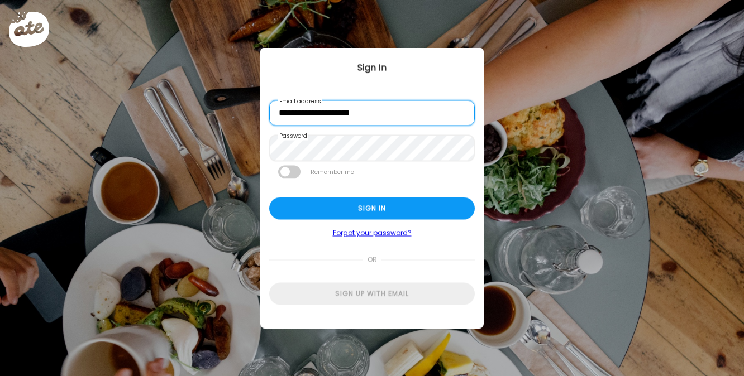
drag, startPoint x: 303, startPoint y: 111, endPoint x: 271, endPoint y: 111, distance: 31.8
click at [271, 111] on input "**********" at bounding box center [371, 113] width 205 height 26
type input "**********"
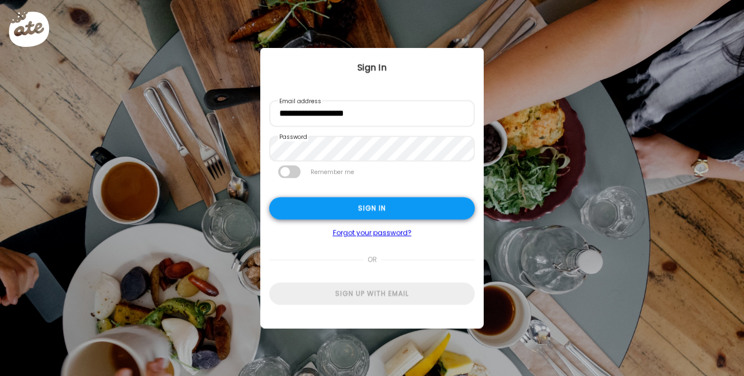
click at [309, 212] on div "Sign in" at bounding box center [371, 209] width 205 height 22
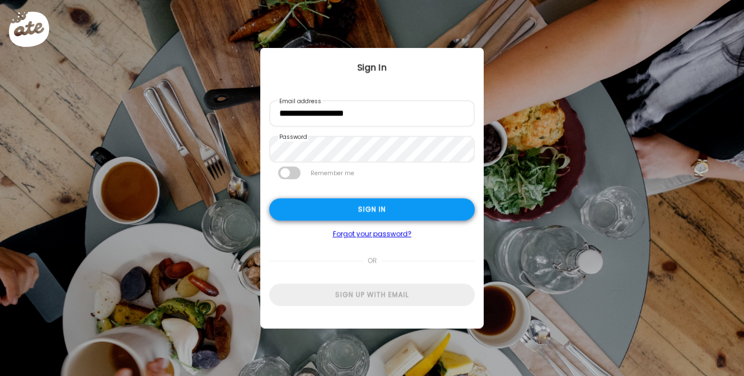
type textarea "**********"
type input "*********"
type input "**********"
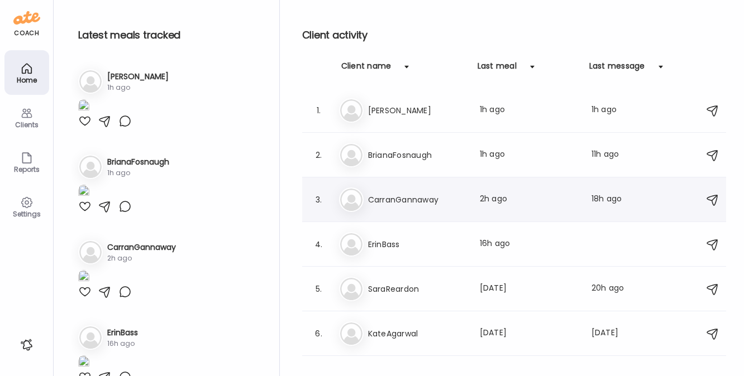
click at [386, 192] on div "Ca CarranGannaway Last meal: 2h ago Last message: 18h ago Great, thank you!" at bounding box center [515, 200] width 353 height 25
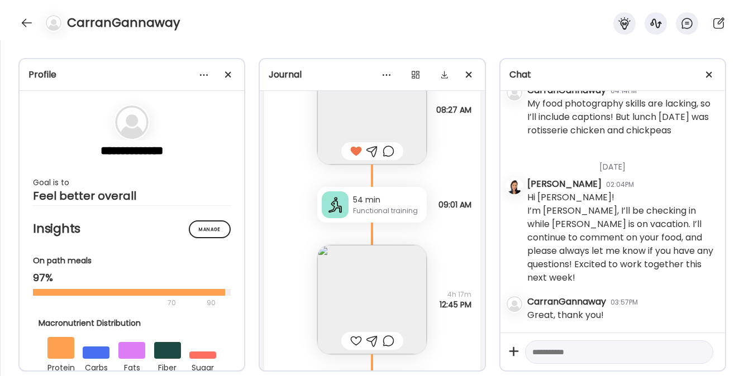
scroll to position [11756, 0]
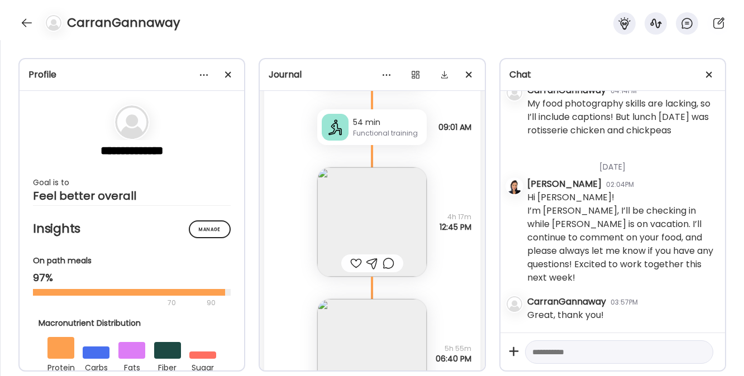
click at [362, 226] on img at bounding box center [371, 221] width 109 height 109
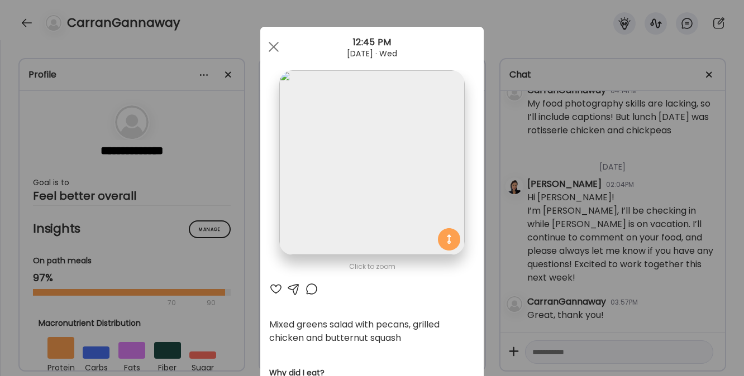
click at [271, 290] on div at bounding box center [275, 289] width 13 height 13
click at [290, 285] on div at bounding box center [293, 289] width 13 height 13
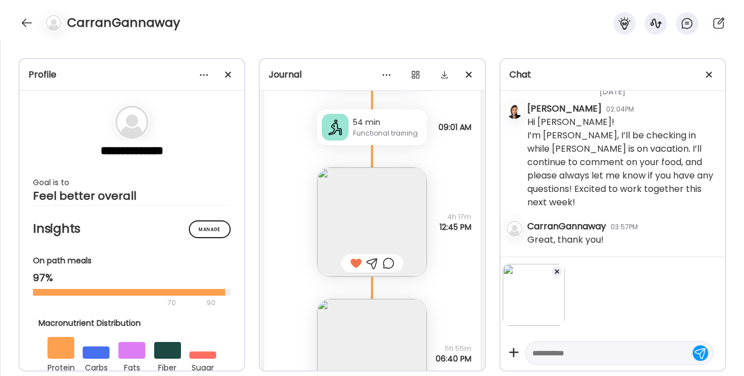
click at [563, 354] on textarea at bounding box center [609, 353] width 154 height 13
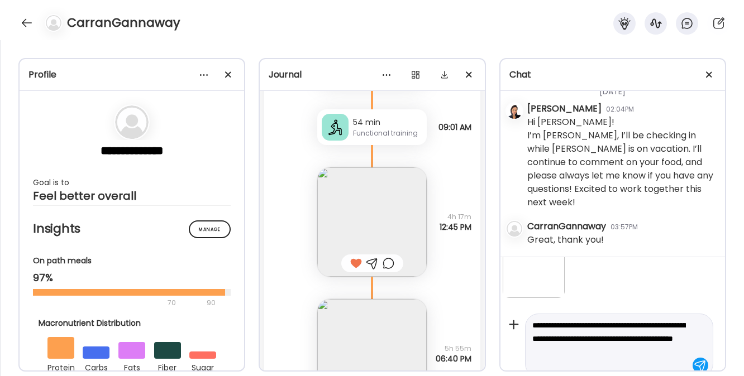
scroll to position [41, 0]
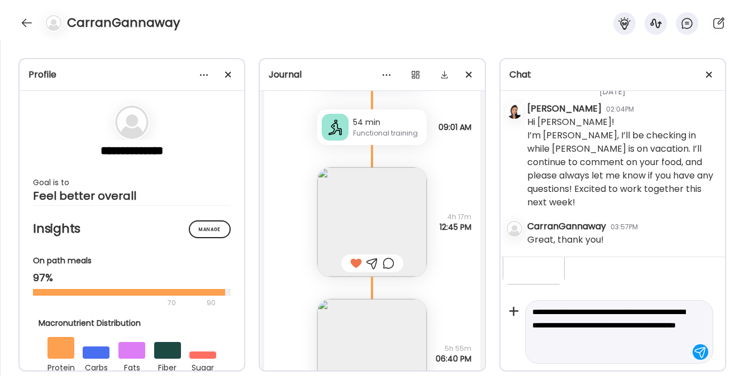
type textarea "**********"
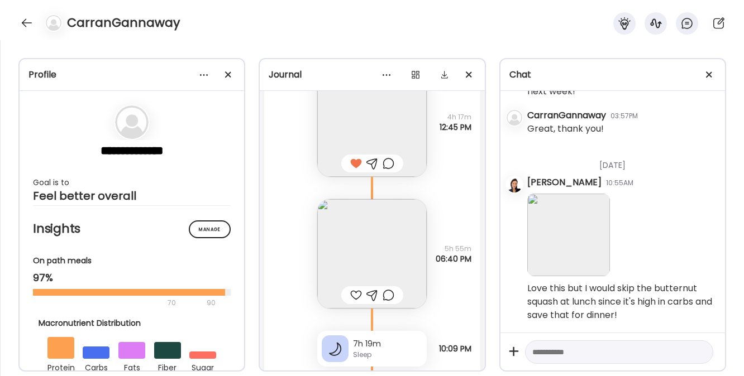
scroll to position [11856, 0]
click at [368, 237] on img at bounding box center [371, 253] width 109 height 109
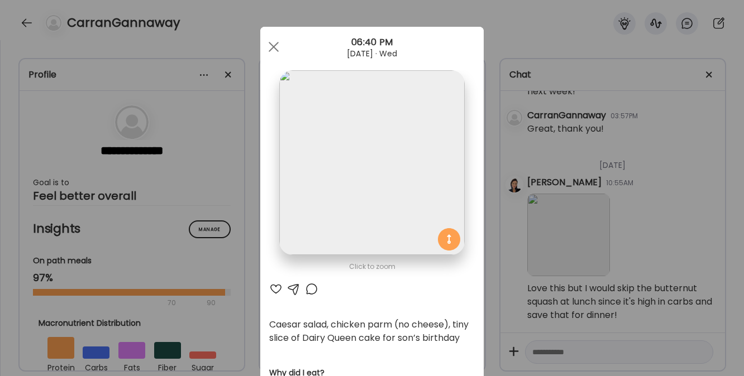
click at [270, 291] on div at bounding box center [275, 289] width 13 height 13
click at [290, 287] on div at bounding box center [293, 289] width 13 height 13
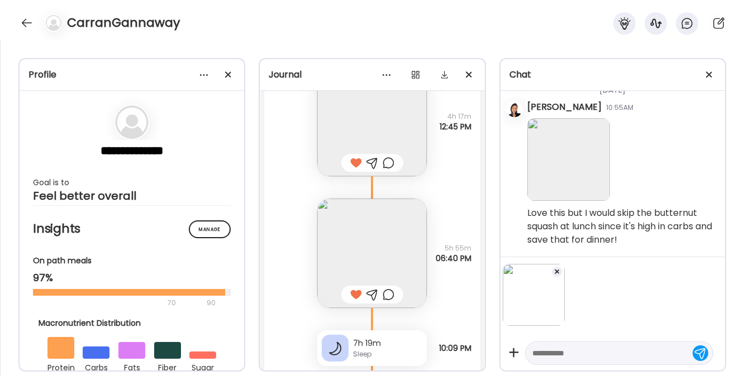
scroll to position [3787, 0]
click at [564, 354] on textarea at bounding box center [609, 353] width 154 height 13
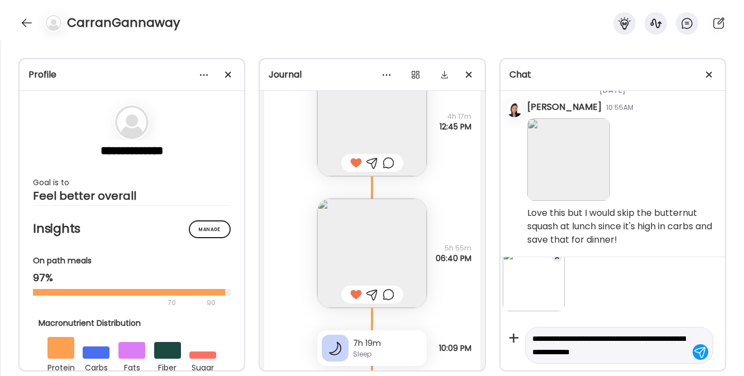
scroll to position [28, 0]
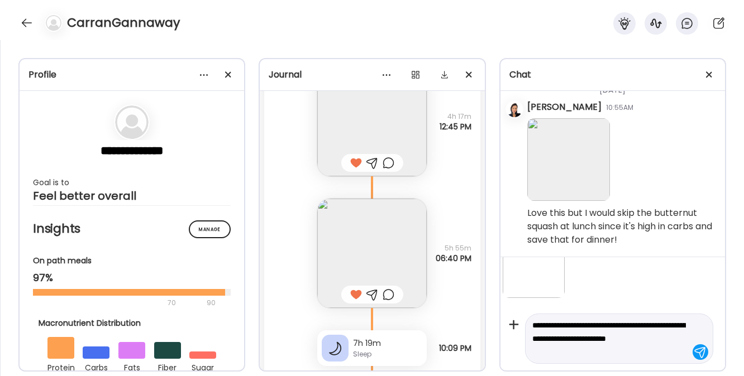
click at [585, 338] on textarea "**********" at bounding box center [609, 339] width 154 height 40
type textarea "**********"
click at [570, 348] on textarea "**********" at bounding box center [609, 339] width 154 height 40
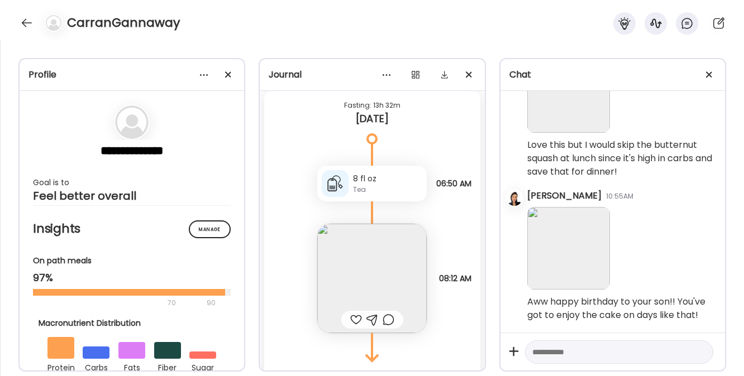
scroll to position [12236, 0]
click at [382, 267] on img at bounding box center [371, 277] width 109 height 109
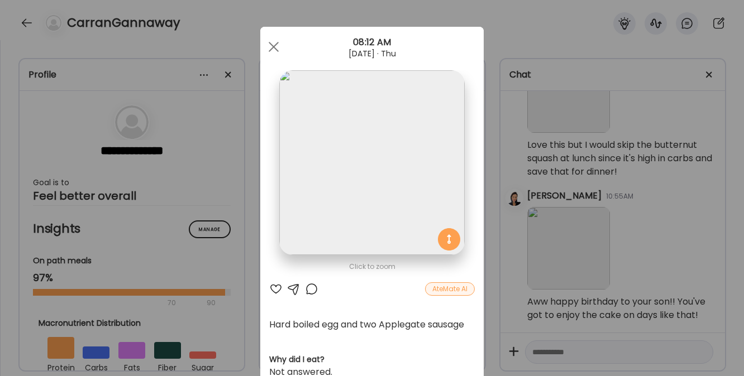
click at [270, 288] on div at bounding box center [275, 289] width 13 height 13
click at [267, 43] on div at bounding box center [273, 47] width 22 height 22
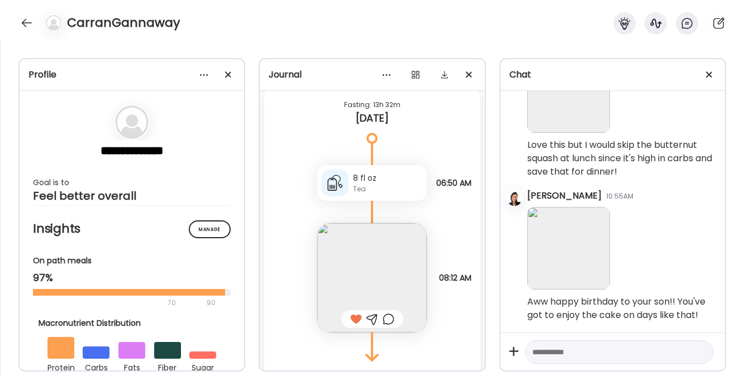
scroll to position [12292, 0]
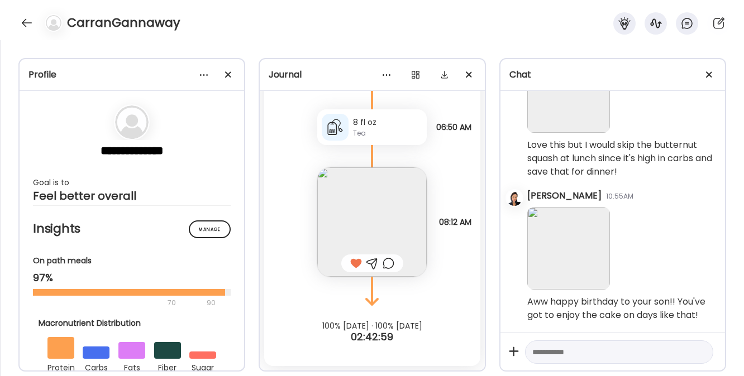
click at [549, 355] on textarea at bounding box center [609, 352] width 154 height 13
type textarea "**********"
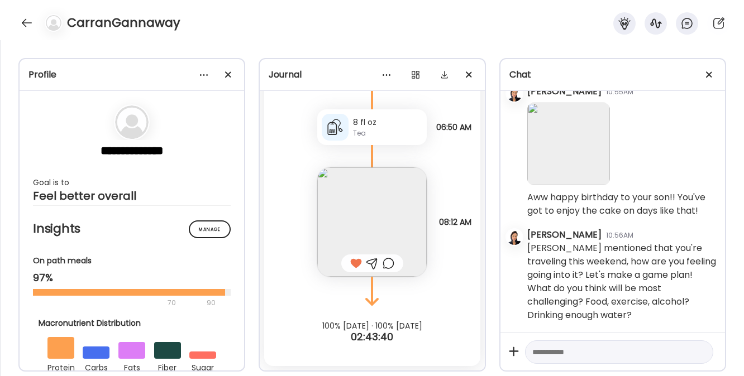
scroll to position [3965, 0]
click at [30, 23] on div at bounding box center [27, 23] width 18 height 18
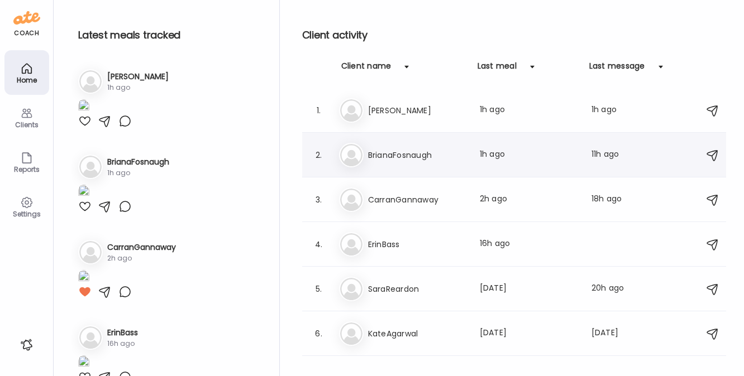
click at [380, 155] on h3 "BrianaFosnaugh" at bounding box center [417, 155] width 98 height 13
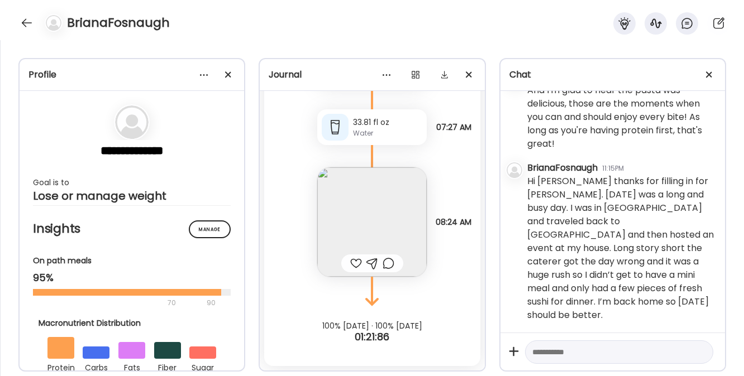
scroll to position [12289, 0]
click at [564, 350] on textarea at bounding box center [609, 352] width 154 height 13
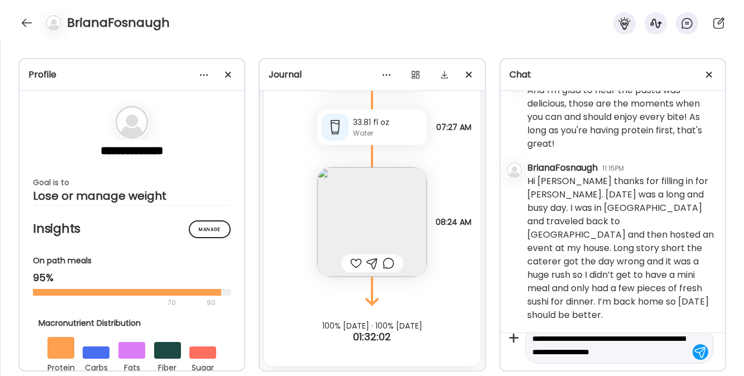
scroll to position [26, 0]
type textarea "**********"
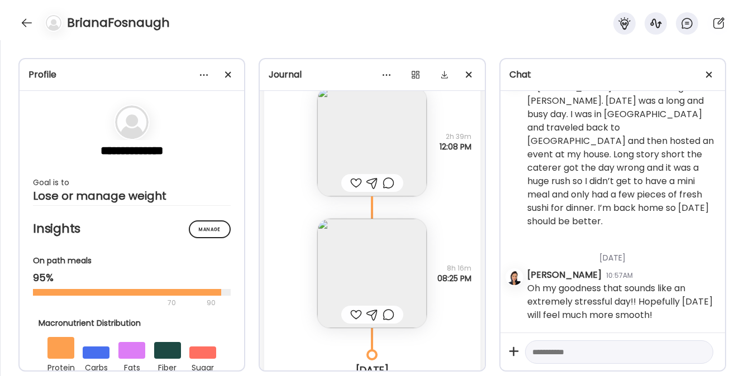
scroll to position [11761, 0]
click at [374, 166] on img at bounding box center [371, 145] width 109 height 109
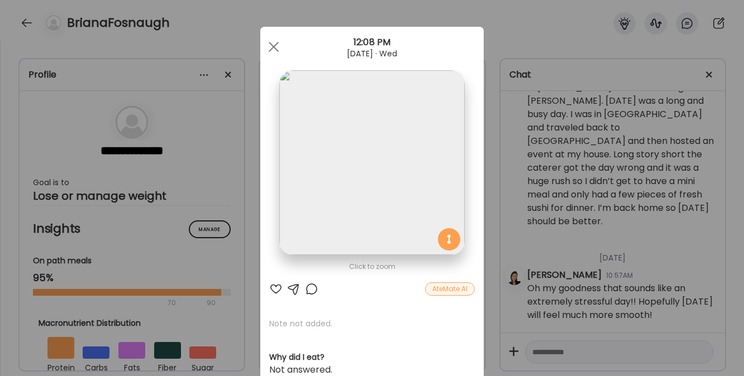
click at [271, 286] on div at bounding box center [275, 289] width 13 height 13
click at [272, 49] on div at bounding box center [273, 47] width 22 height 22
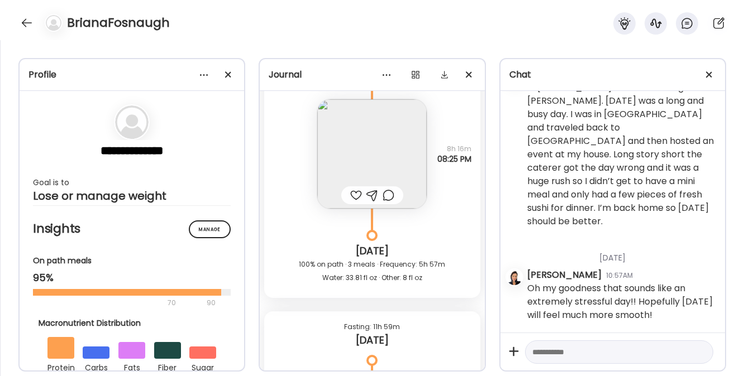
click at [353, 202] on div at bounding box center [356, 195] width 12 height 13
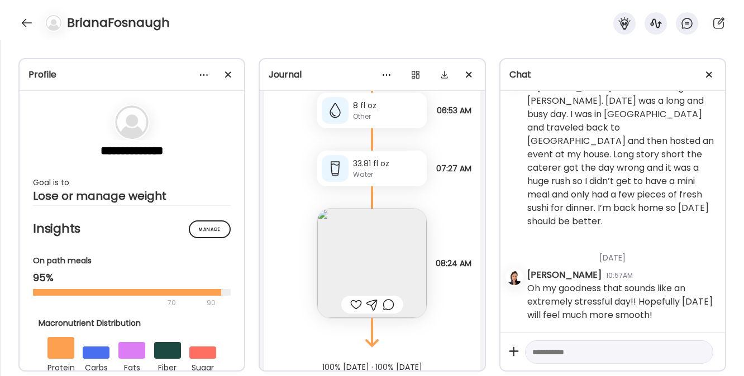
scroll to position [12239, 0]
click at [353, 289] on img at bounding box center [371, 261] width 109 height 109
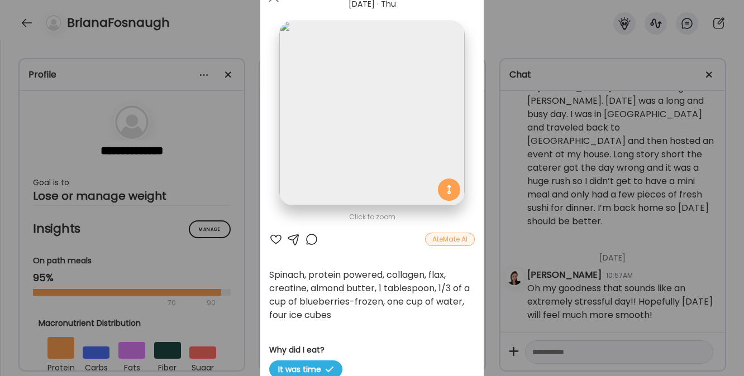
scroll to position [64, 0]
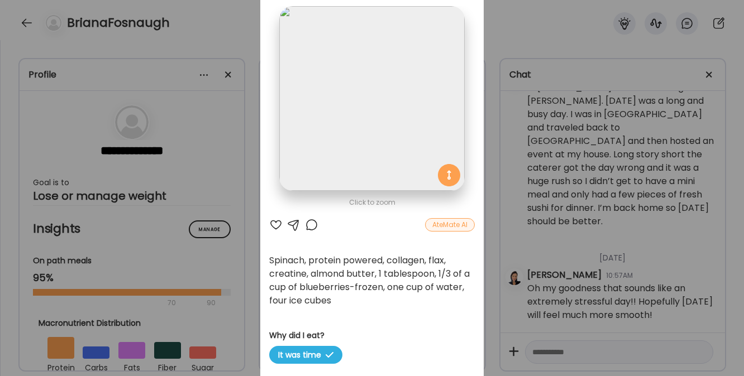
click at [271, 221] on div at bounding box center [275, 224] width 13 height 13
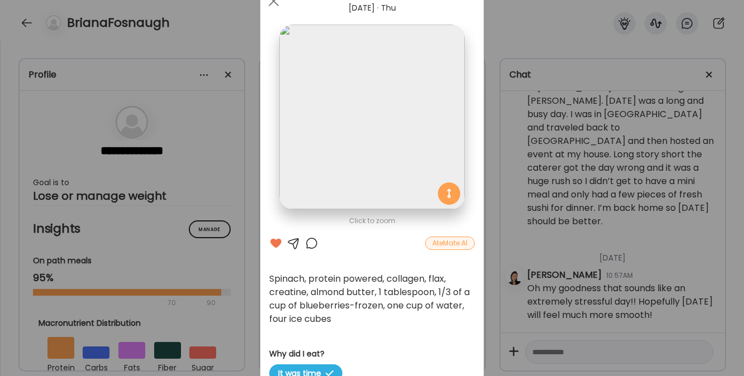
scroll to position [0, 0]
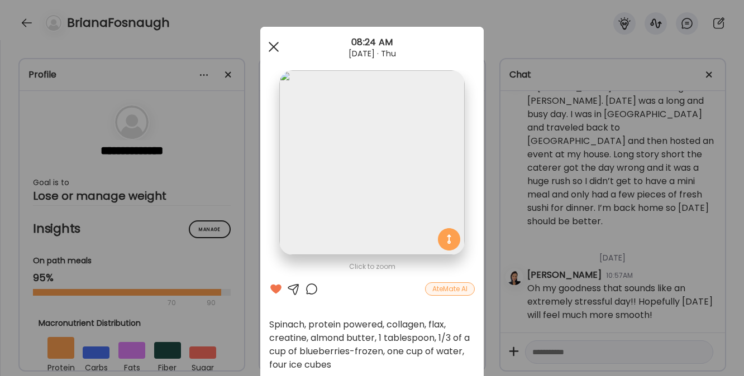
click at [270, 44] on div at bounding box center [273, 47] width 22 height 22
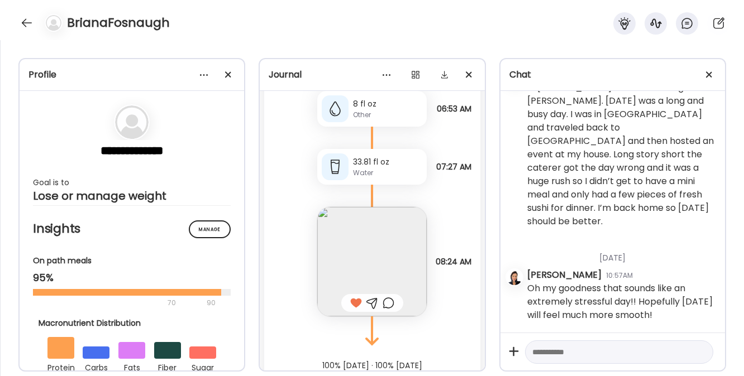
scroll to position [12292, 0]
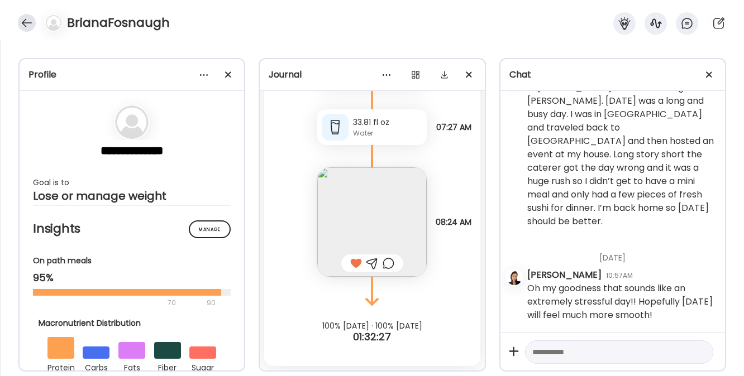
click at [28, 17] on div at bounding box center [27, 23] width 18 height 18
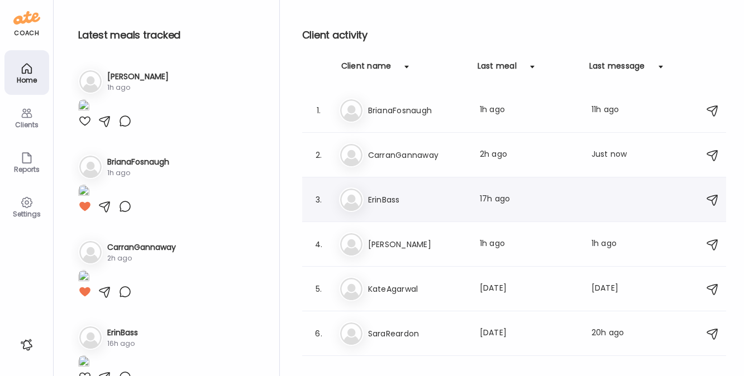
click at [448, 204] on h3 "ErinBass" at bounding box center [417, 199] width 98 height 13
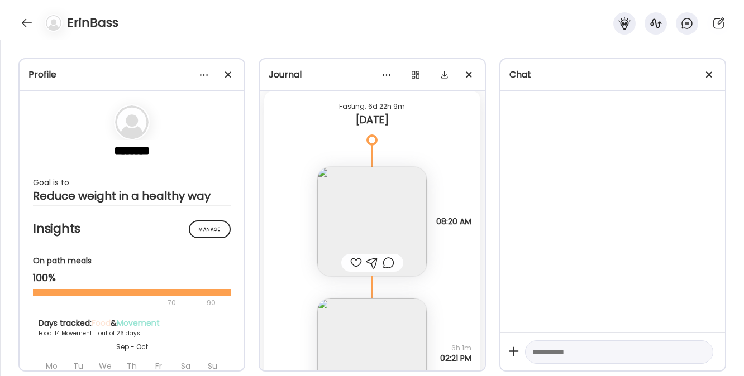
scroll to position [9561, 0]
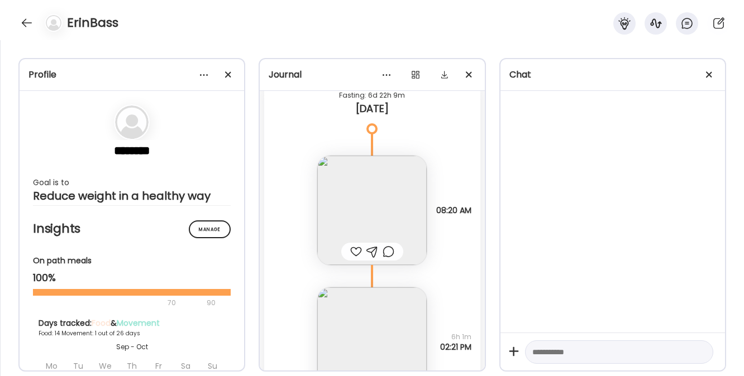
click at [355, 200] on img at bounding box center [371, 210] width 109 height 109
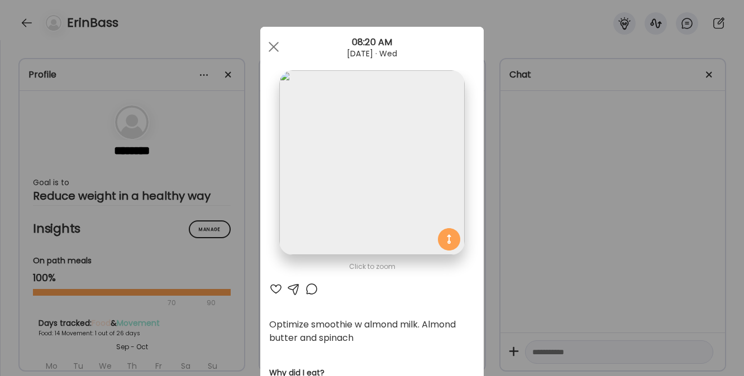
click at [273, 289] on div at bounding box center [275, 289] width 13 height 13
click at [267, 40] on div at bounding box center [273, 47] width 22 height 22
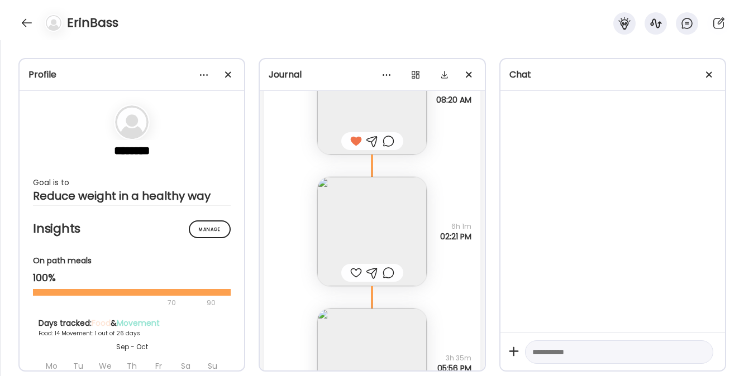
scroll to position [9672, 0]
click at [356, 229] on img at bounding box center [371, 230] width 109 height 109
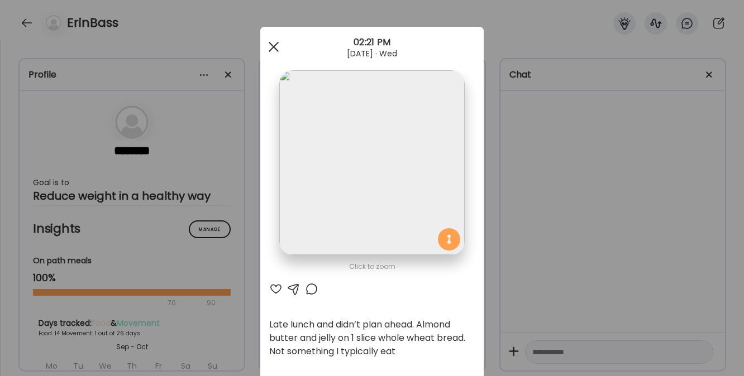
click at [269, 43] on div at bounding box center [273, 47] width 22 height 22
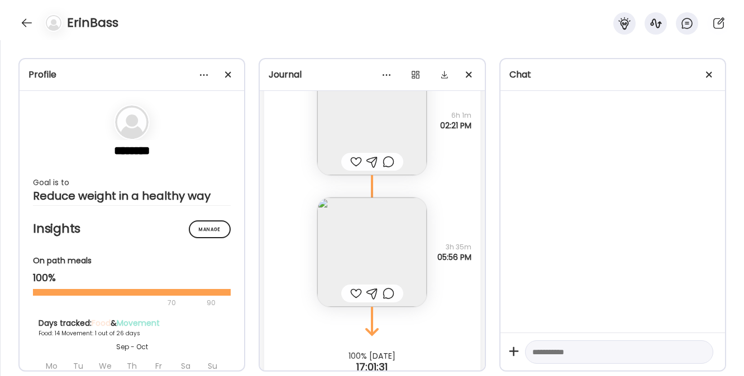
scroll to position [9784, 0]
click at [363, 240] on img at bounding box center [371, 251] width 109 height 109
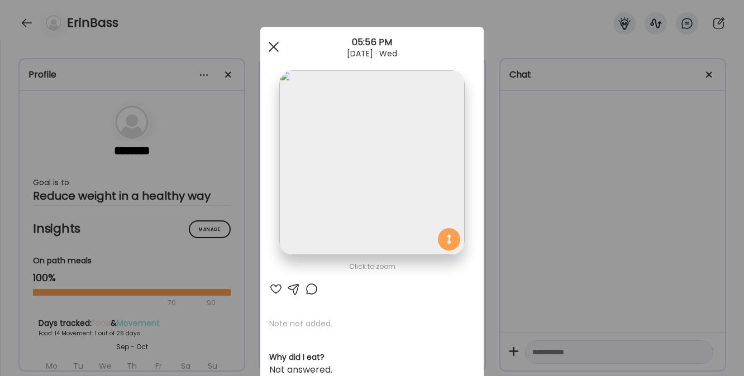
click at [270, 44] on div at bounding box center [273, 47] width 22 height 22
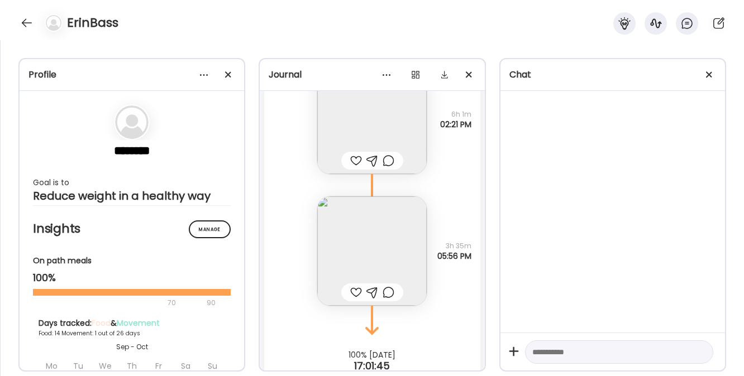
click at [353, 290] on div at bounding box center [356, 292] width 12 height 13
click at [22, 23] on div at bounding box center [27, 23] width 18 height 18
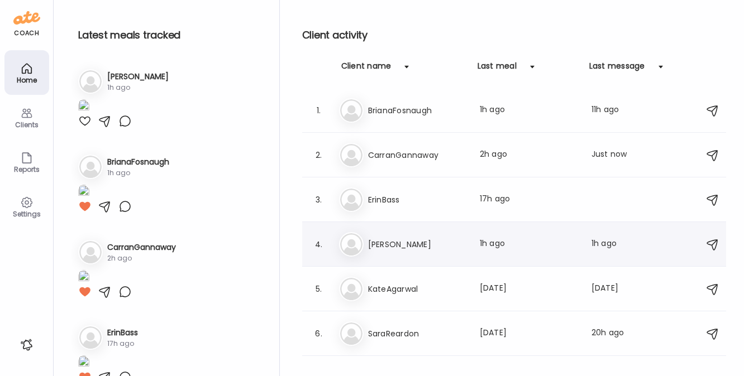
click at [394, 248] on h3 "Jamie" at bounding box center [417, 244] width 98 height 13
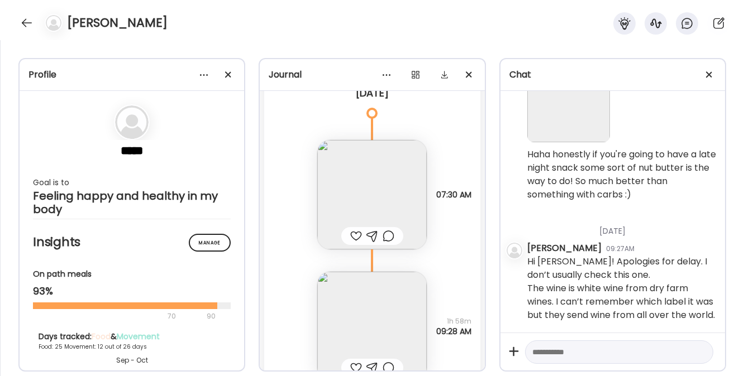
scroll to position [31225, 0]
click at [357, 214] on img at bounding box center [371, 196] width 109 height 109
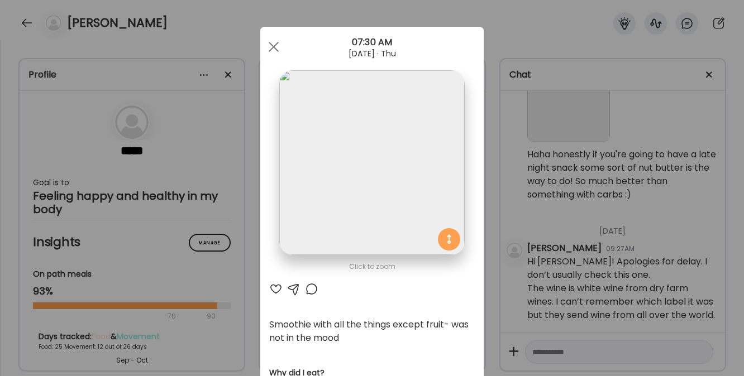
click at [271, 285] on div at bounding box center [275, 289] width 13 height 13
click at [269, 47] on span at bounding box center [274, 47] width 10 height 10
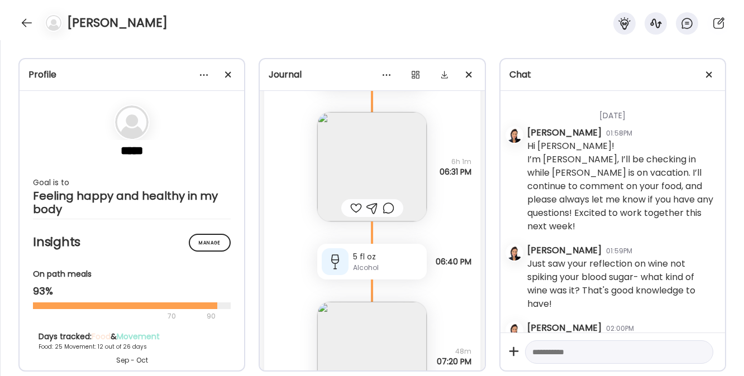
scroll to position [30638, 0]
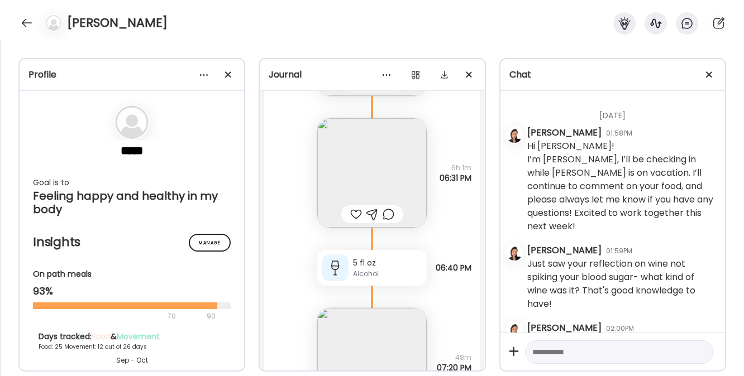
click at [348, 189] on img at bounding box center [371, 172] width 109 height 109
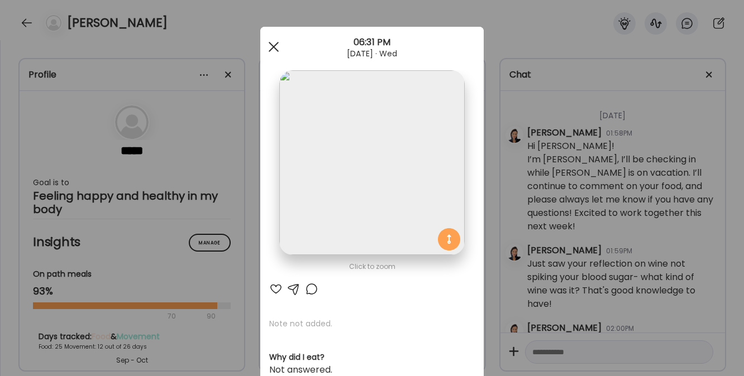
click at [271, 50] on div at bounding box center [273, 47] width 22 height 22
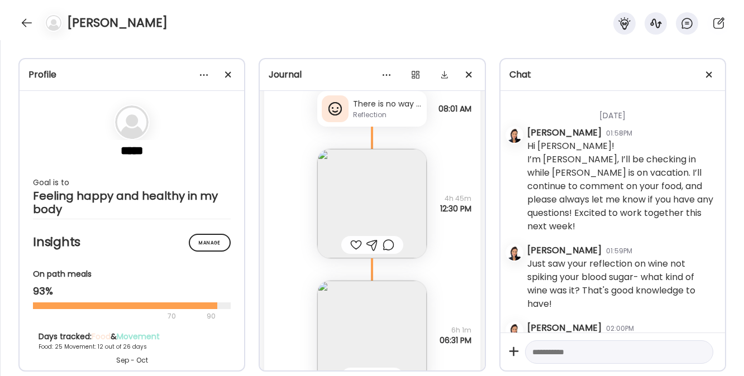
scroll to position [30474, 0]
click at [344, 222] on img at bounding box center [371, 205] width 109 height 109
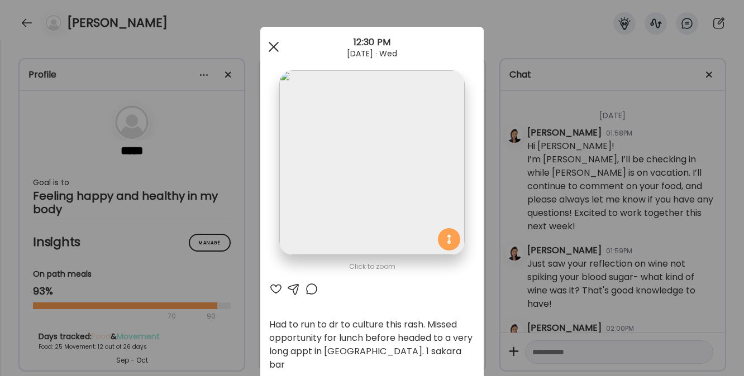
click at [269, 40] on div at bounding box center [273, 47] width 22 height 22
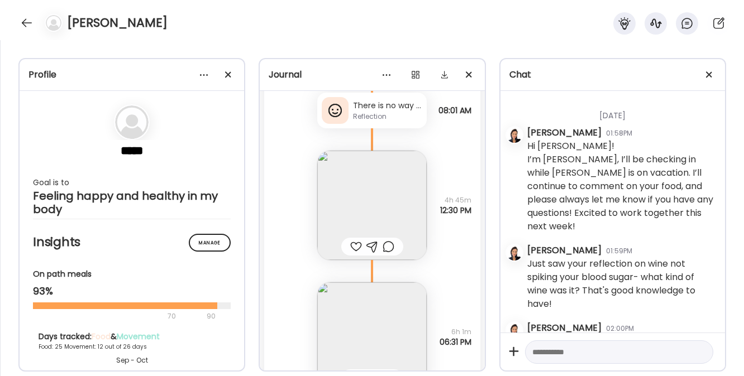
click at [342, 124] on div at bounding box center [335, 110] width 27 height 27
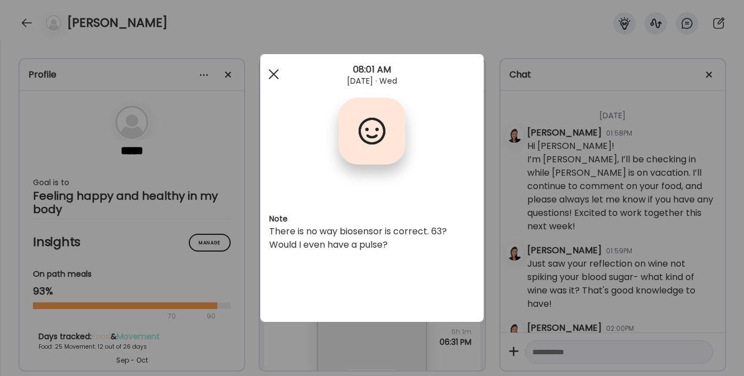
click at [275, 74] on div at bounding box center [273, 74] width 22 height 22
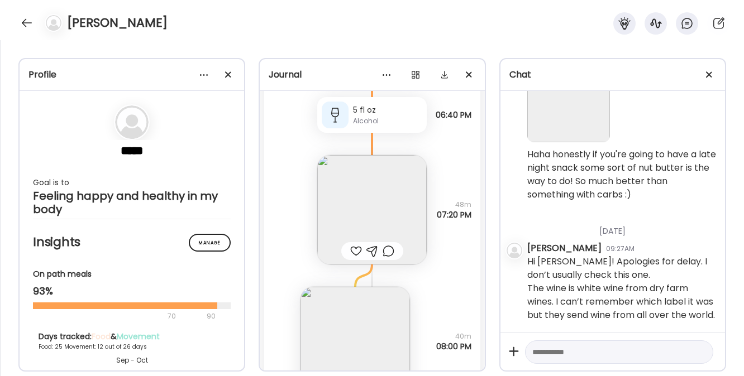
scroll to position [30792, 0]
click at [354, 223] on img at bounding box center [371, 209] width 109 height 109
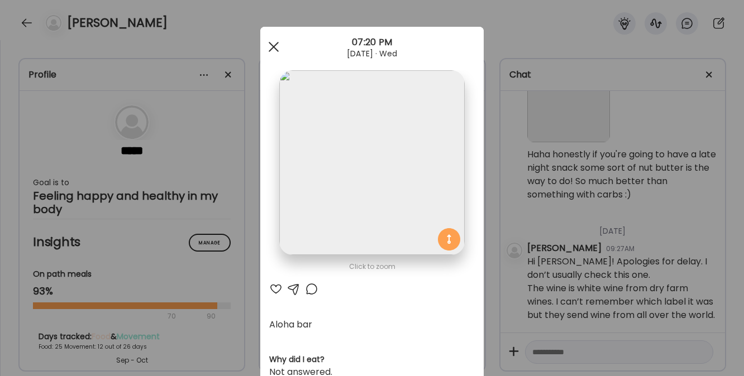
click at [270, 44] on div at bounding box center [273, 47] width 22 height 22
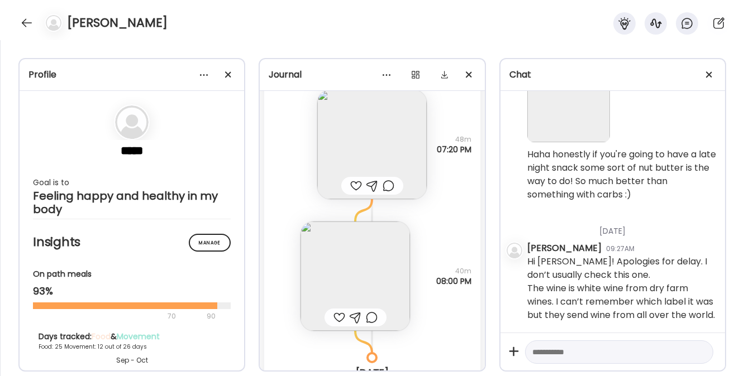
scroll to position [30883, 0]
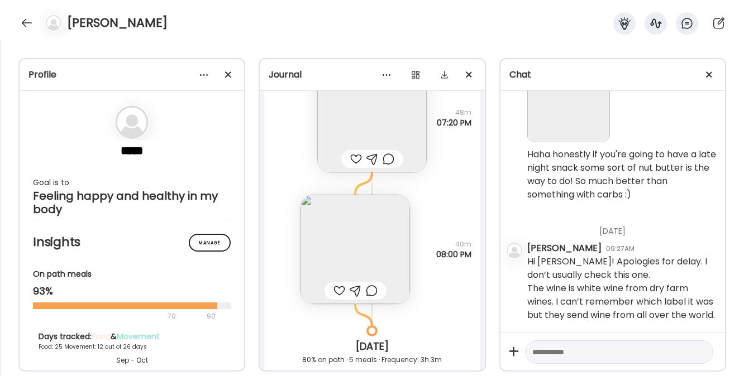
click at [336, 273] on img at bounding box center [354, 249] width 109 height 109
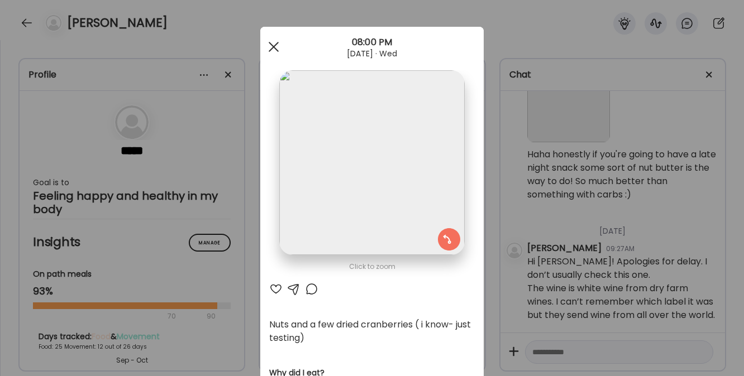
click at [268, 50] on div at bounding box center [273, 47] width 22 height 22
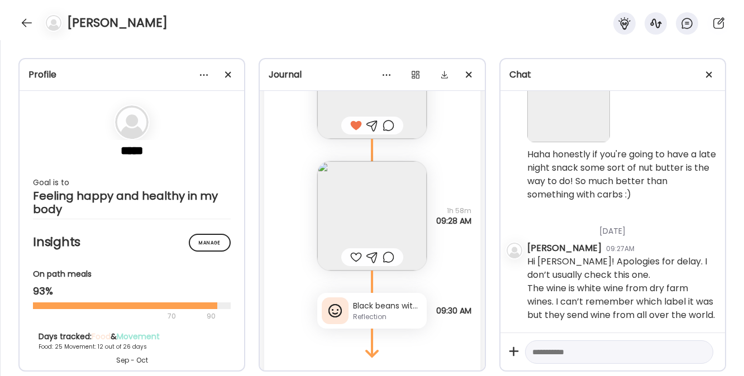
scroll to position [31342, 0]
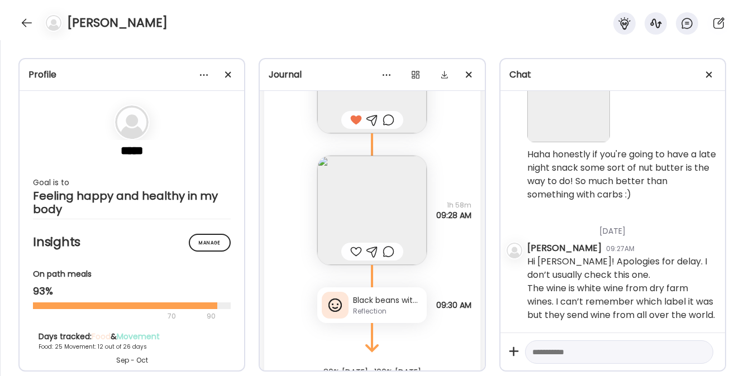
click at [350, 240] on img at bounding box center [371, 210] width 109 height 109
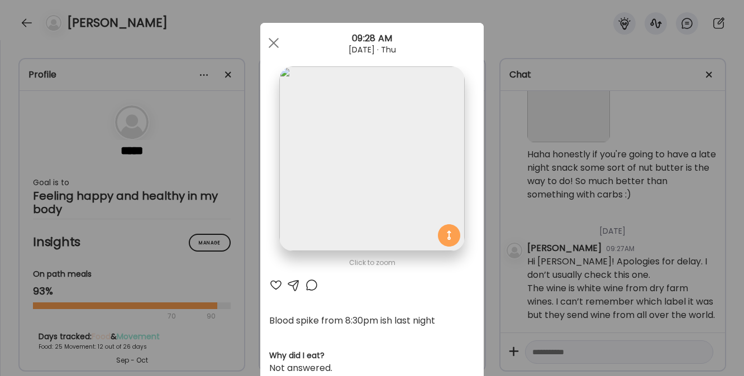
scroll to position [4, 0]
click at [269, 44] on span at bounding box center [274, 42] width 10 height 10
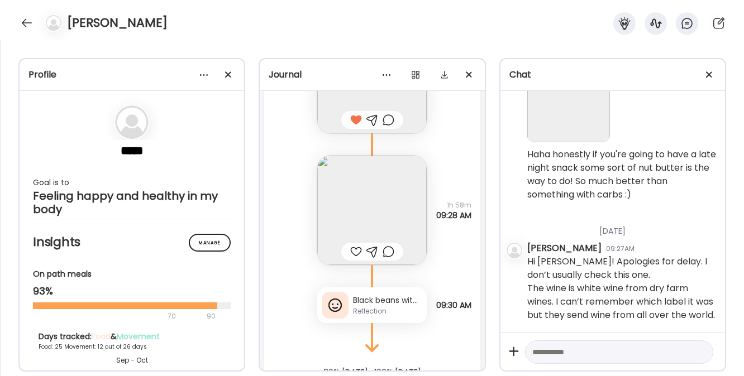
scroll to position [31416, 0]
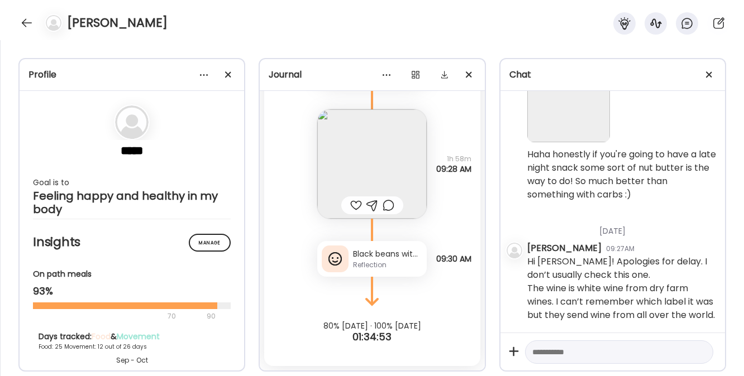
click at [357, 259] on div "Black beans with dinner plus aloha bar for dessert did spike blood sugar to 133…" at bounding box center [387, 254] width 69 height 12
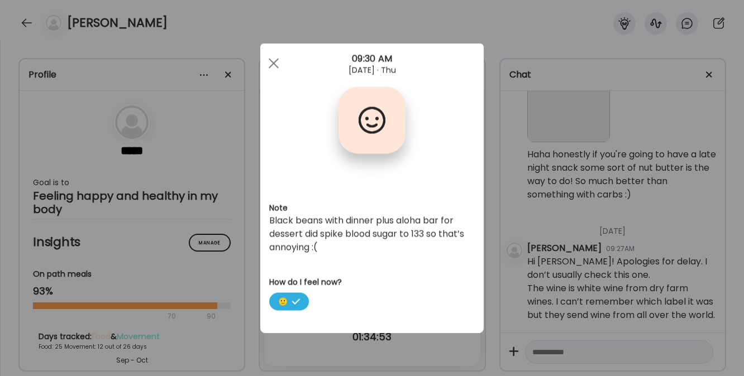
scroll to position [0, 0]
click at [274, 59] on div at bounding box center [273, 63] width 22 height 22
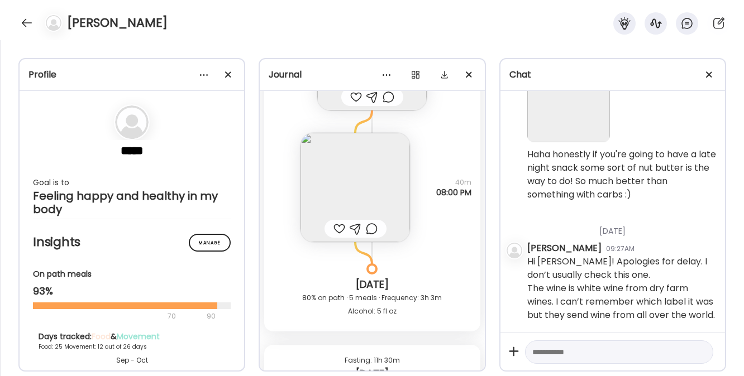
scroll to position [30947, 0]
click at [344, 216] on img at bounding box center [354, 186] width 109 height 109
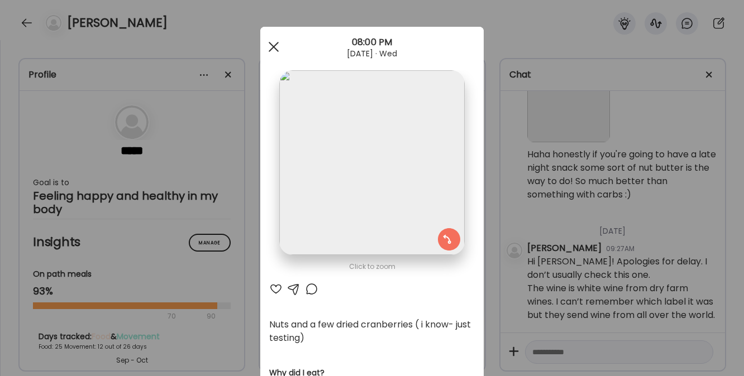
click at [271, 44] on span at bounding box center [274, 47] width 10 height 10
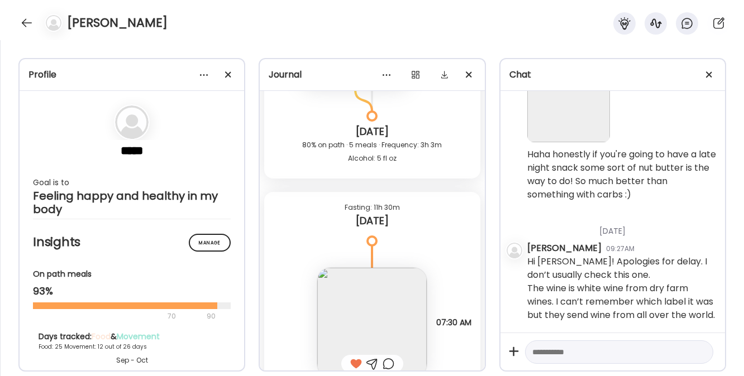
scroll to position [31416, 0]
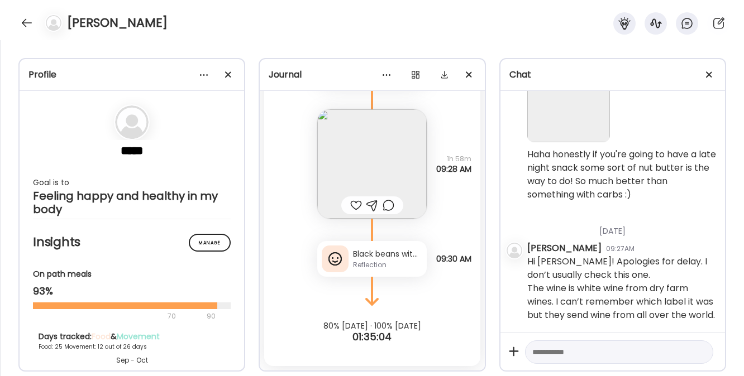
click at [573, 351] on textarea at bounding box center [609, 352] width 154 height 13
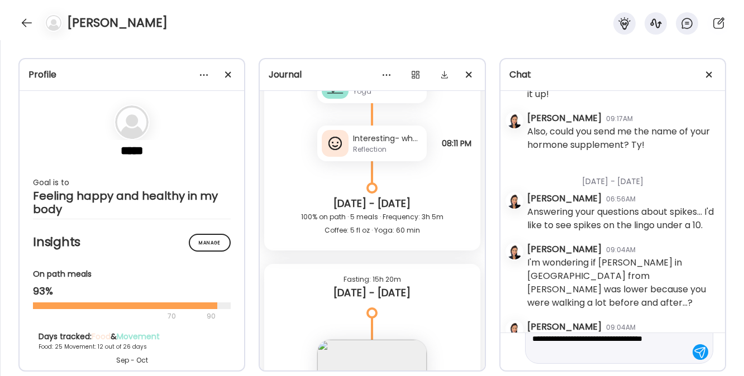
scroll to position [29096, 0]
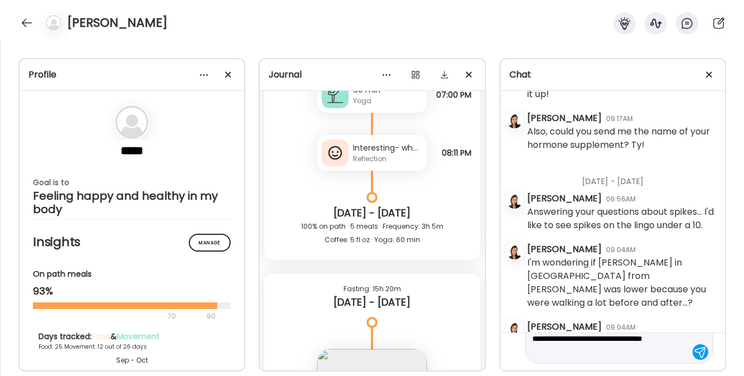
type textarea "**********"
click at [359, 164] on div "Reflection" at bounding box center [387, 159] width 69 height 10
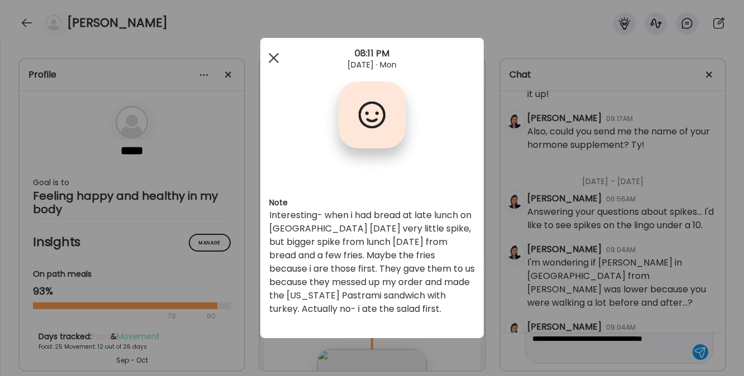
click at [275, 59] on div at bounding box center [273, 58] width 22 height 22
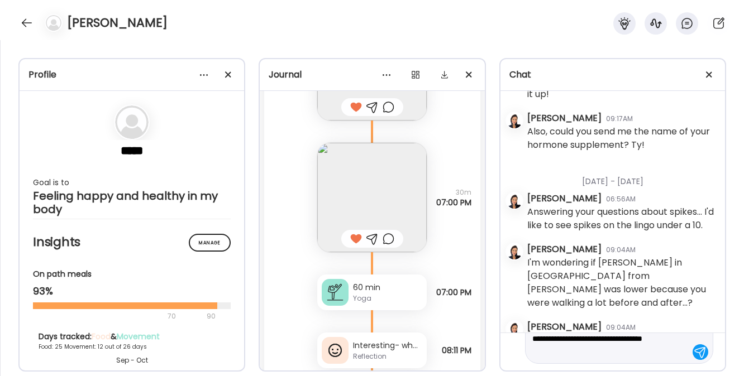
scroll to position [28899, 0]
click at [638, 353] on textarea "**********" at bounding box center [609, 339] width 154 height 40
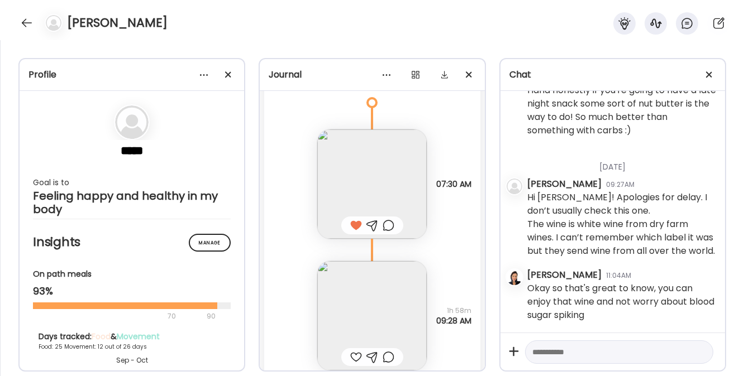
scroll to position [31416, 0]
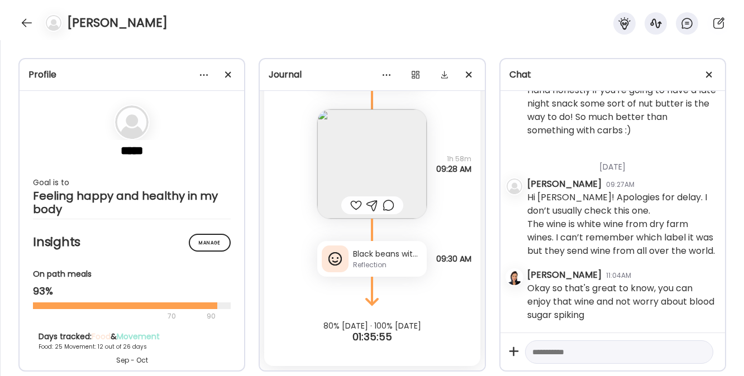
click at [372, 166] on img at bounding box center [371, 163] width 109 height 109
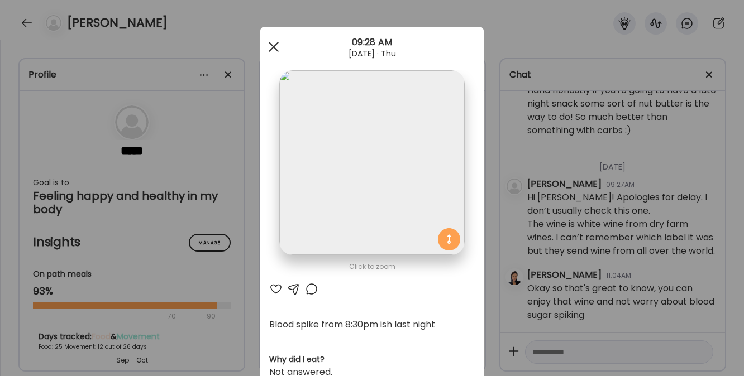
click at [271, 42] on div at bounding box center [273, 47] width 22 height 22
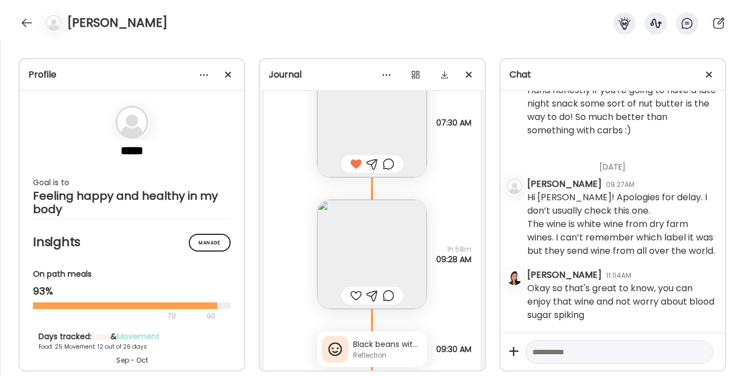
scroll to position [31199, 0]
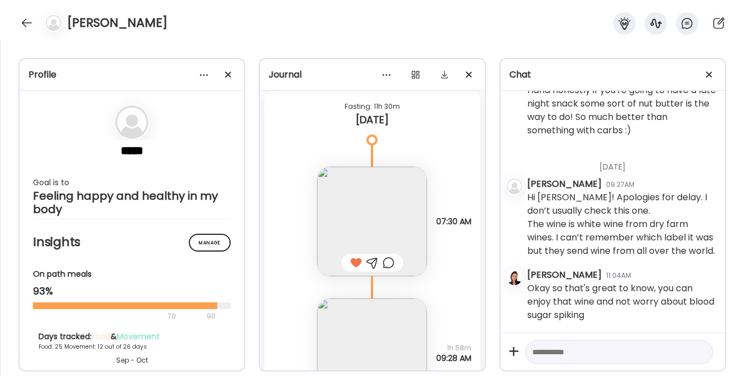
click at [563, 354] on textarea at bounding box center [609, 352] width 154 height 13
type textarea "**********"
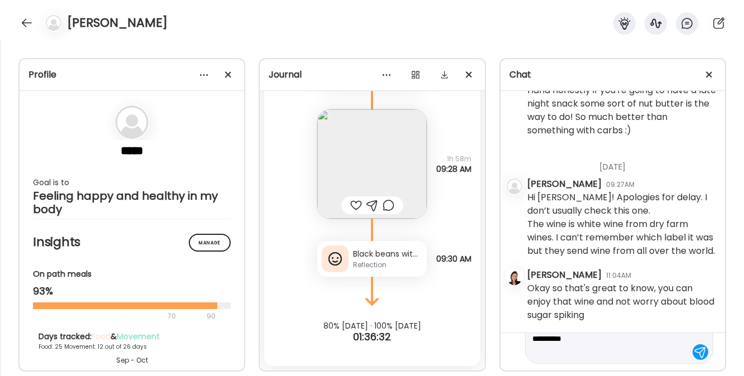
click at [353, 260] on div "Reflection" at bounding box center [387, 265] width 69 height 10
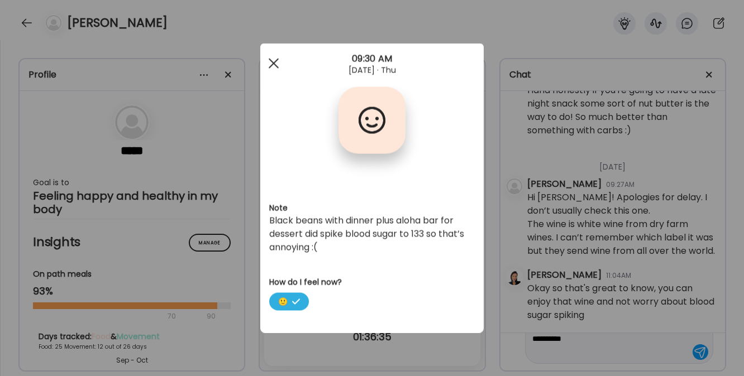
click at [275, 63] on div at bounding box center [273, 63] width 22 height 22
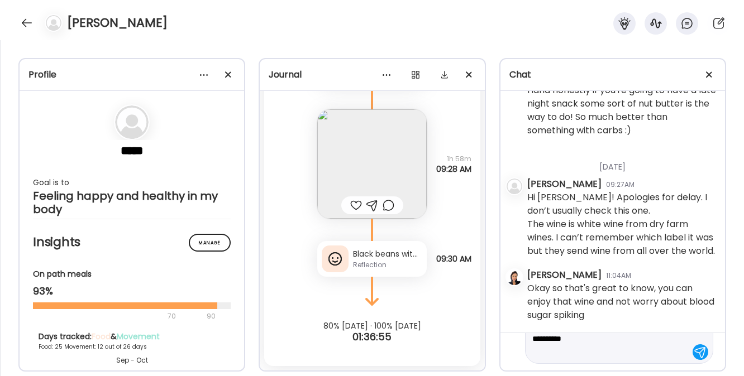
click at [611, 347] on textarea "**********" at bounding box center [609, 325] width 154 height 67
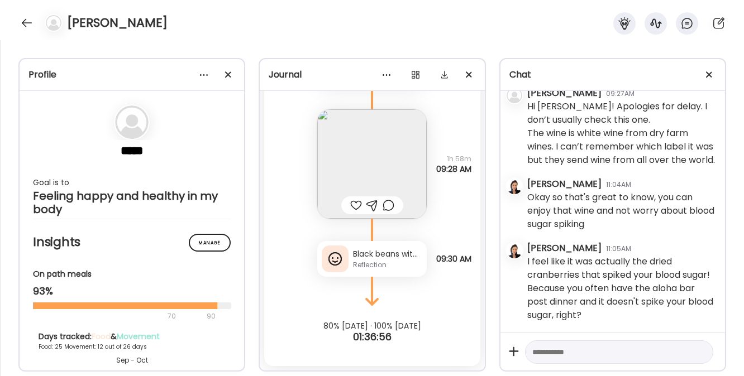
scroll to position [1878, 0]
click at [358, 266] on div "Reflection" at bounding box center [387, 265] width 69 height 10
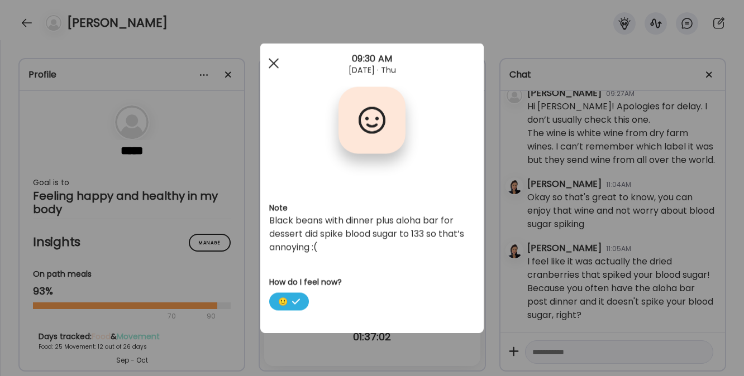
click at [269, 61] on div at bounding box center [273, 63] width 22 height 22
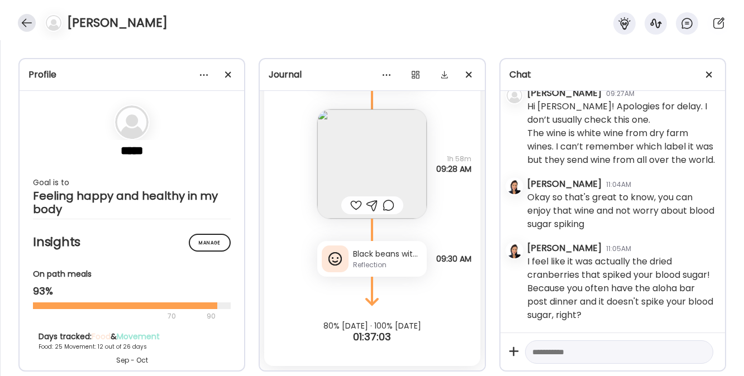
click at [23, 23] on div at bounding box center [27, 23] width 18 height 18
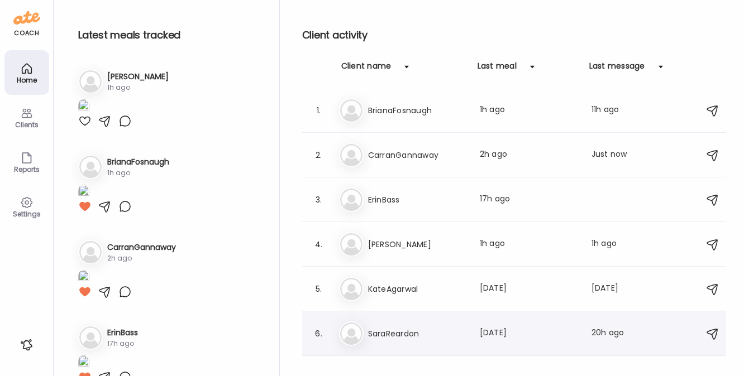
click at [392, 336] on h3 "SaraReardon" at bounding box center [417, 333] width 98 height 13
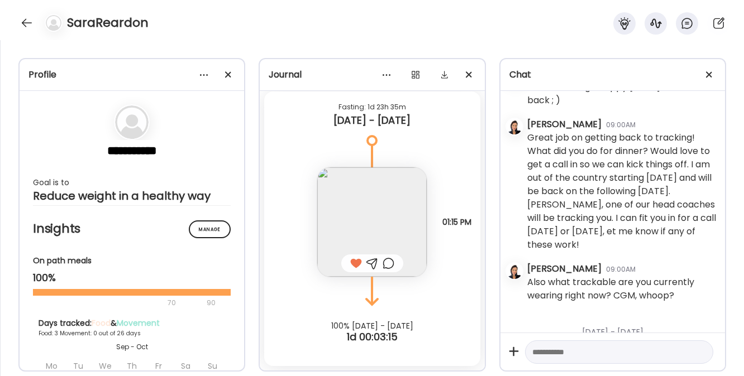
scroll to position [263, 0]
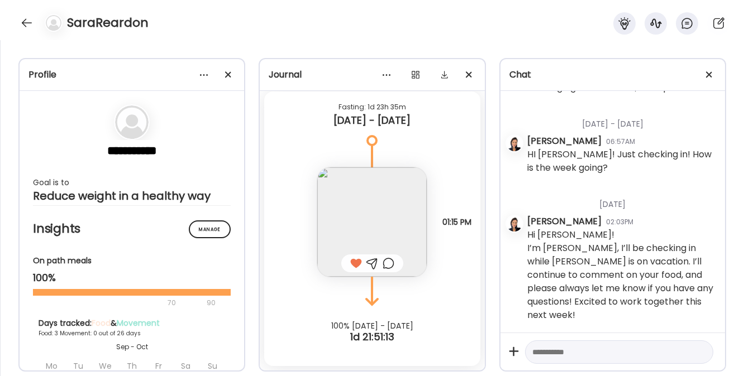
click at [378, 222] on img at bounding box center [371, 221] width 109 height 109
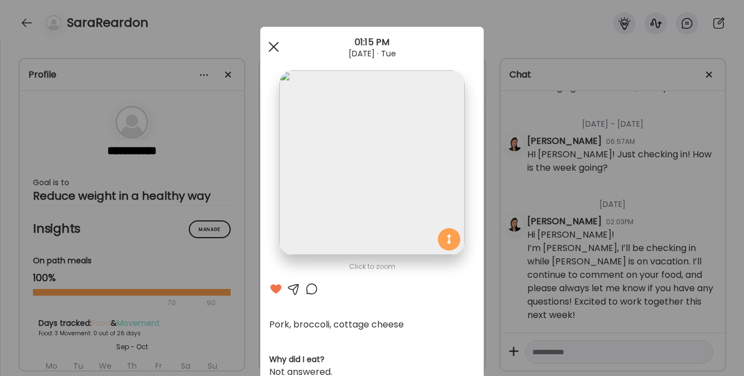
click at [268, 49] on div at bounding box center [273, 47] width 22 height 22
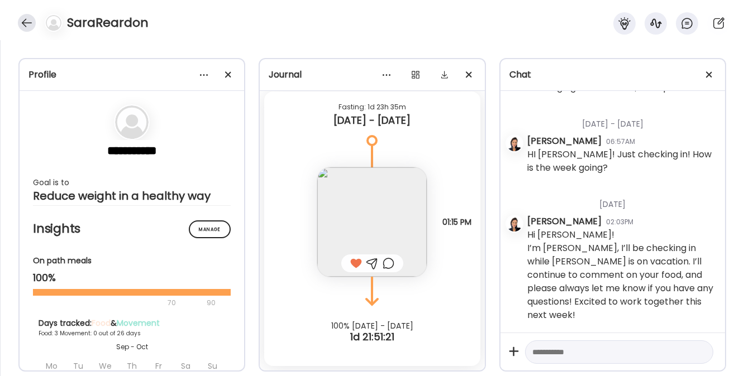
click at [24, 22] on div at bounding box center [27, 23] width 18 height 18
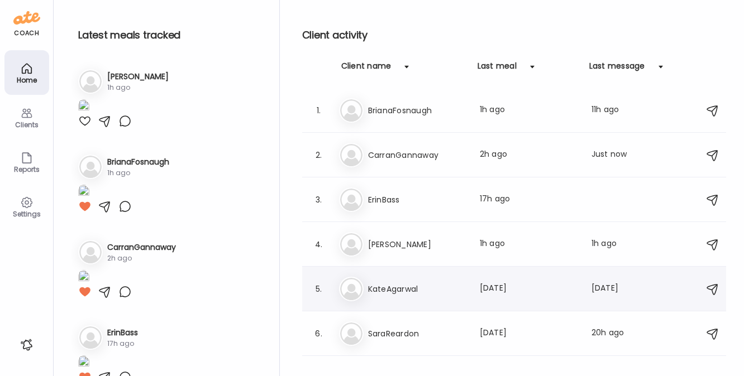
click at [415, 287] on h3 "KateAgarwal" at bounding box center [417, 289] width 98 height 13
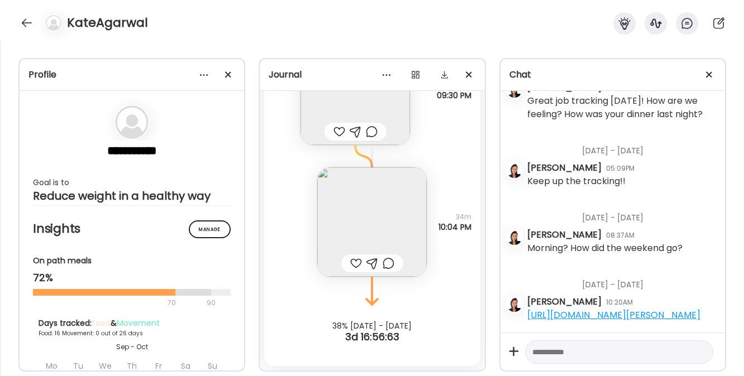
scroll to position [1993, 0]
click at [21, 18] on div at bounding box center [27, 23] width 18 height 18
